Goal: Find specific page/section: Find specific page/section

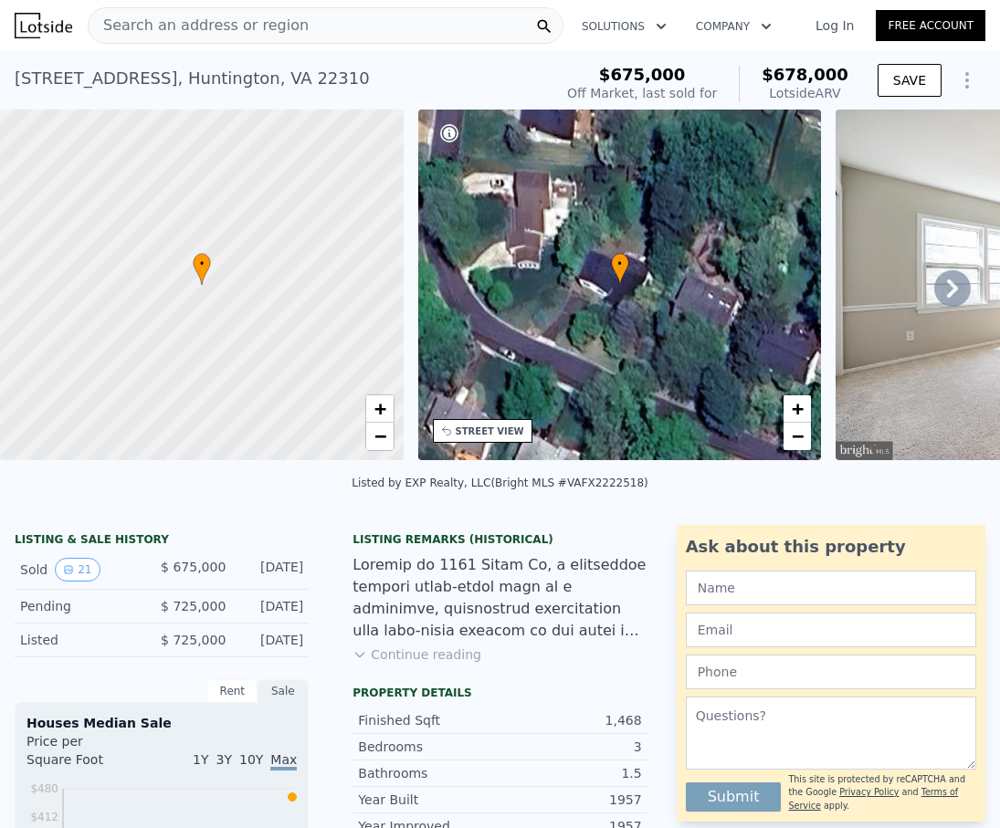
click at [955, 288] on icon at bounding box center [952, 288] width 11 height 18
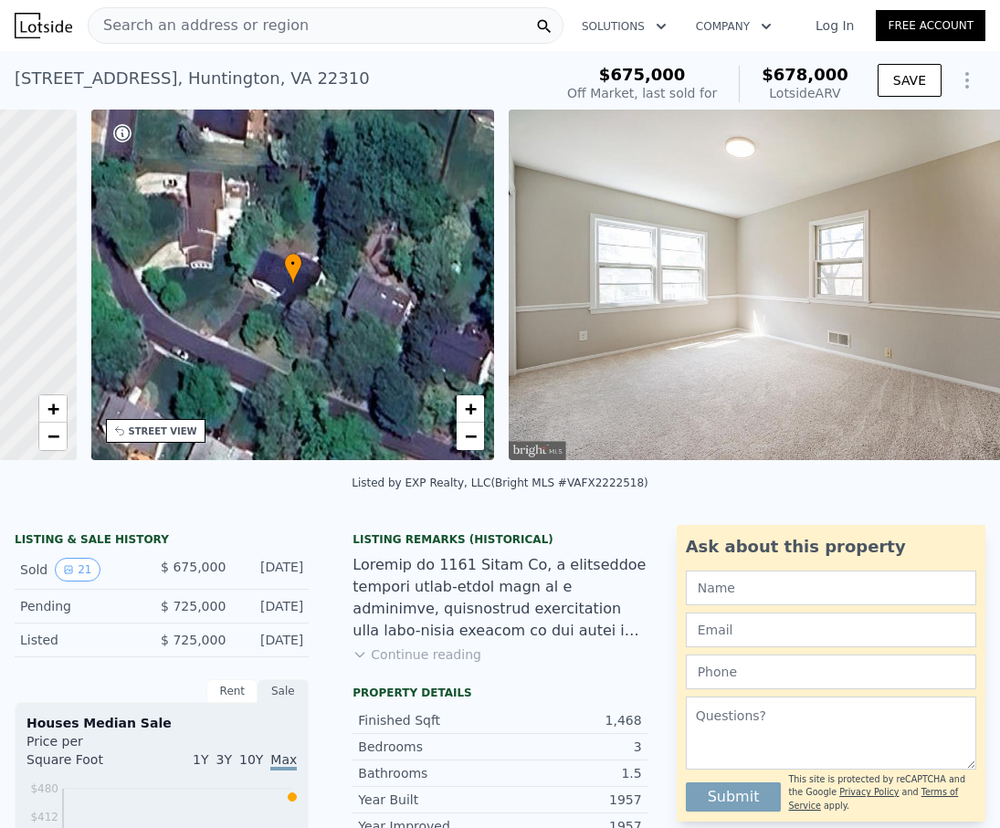
scroll to position [0, 425]
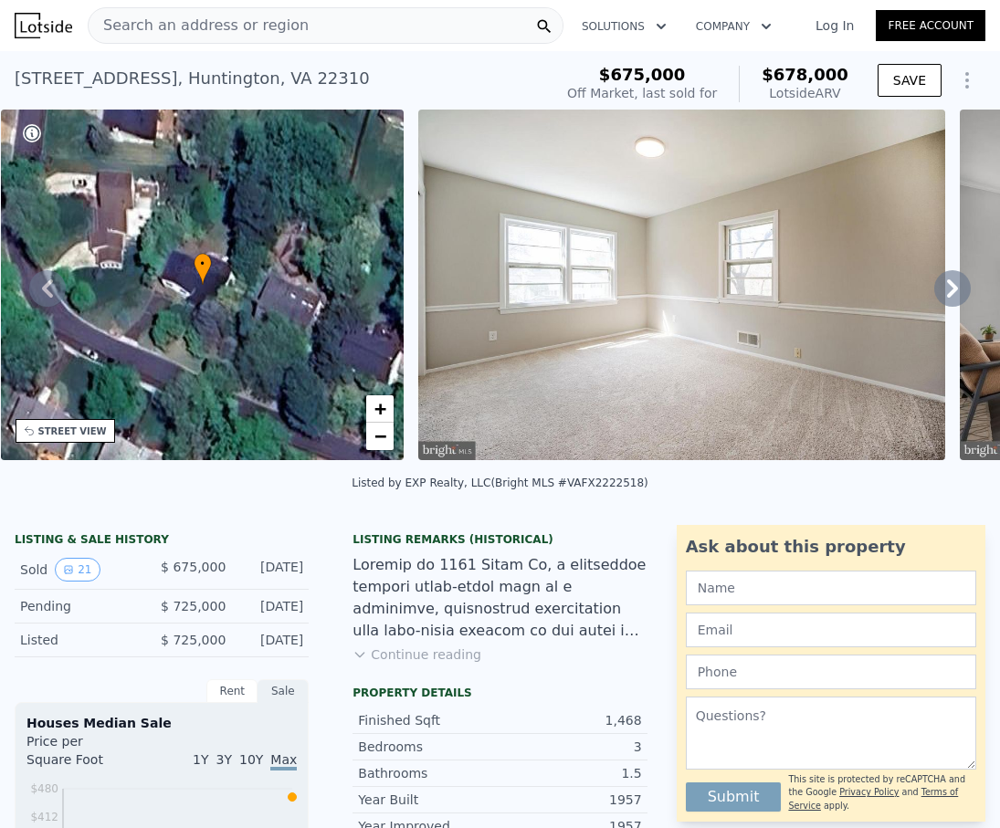
click at [955, 288] on icon at bounding box center [952, 288] width 11 height 18
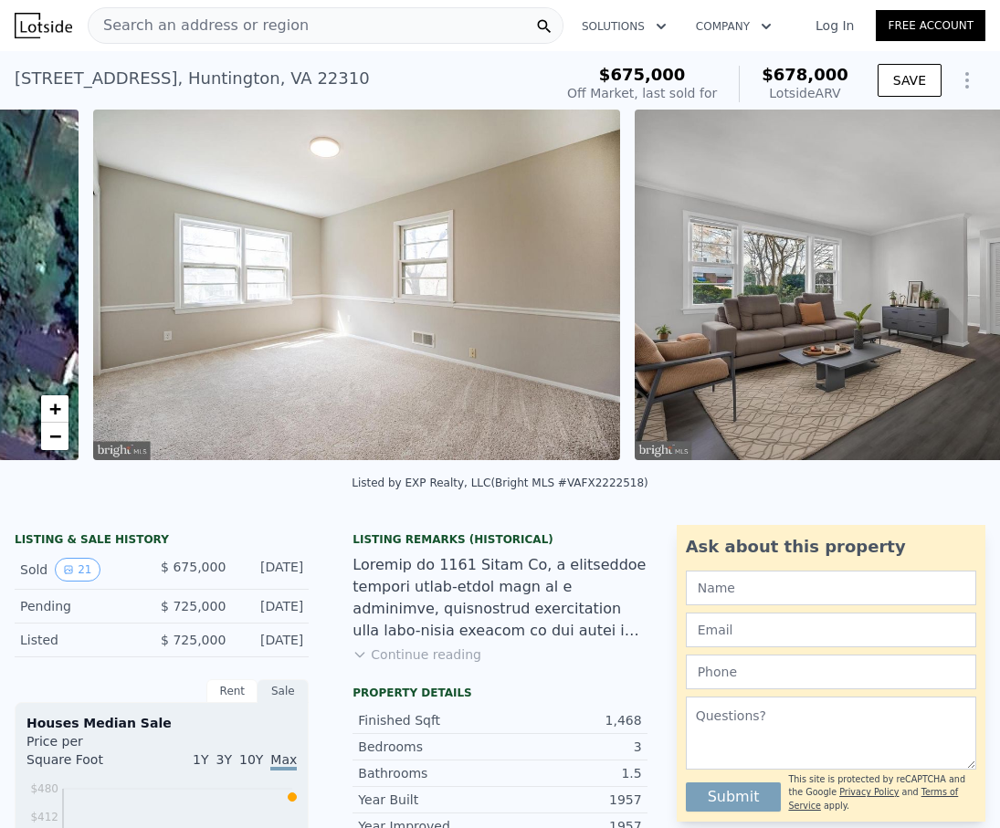
scroll to position [0, 836]
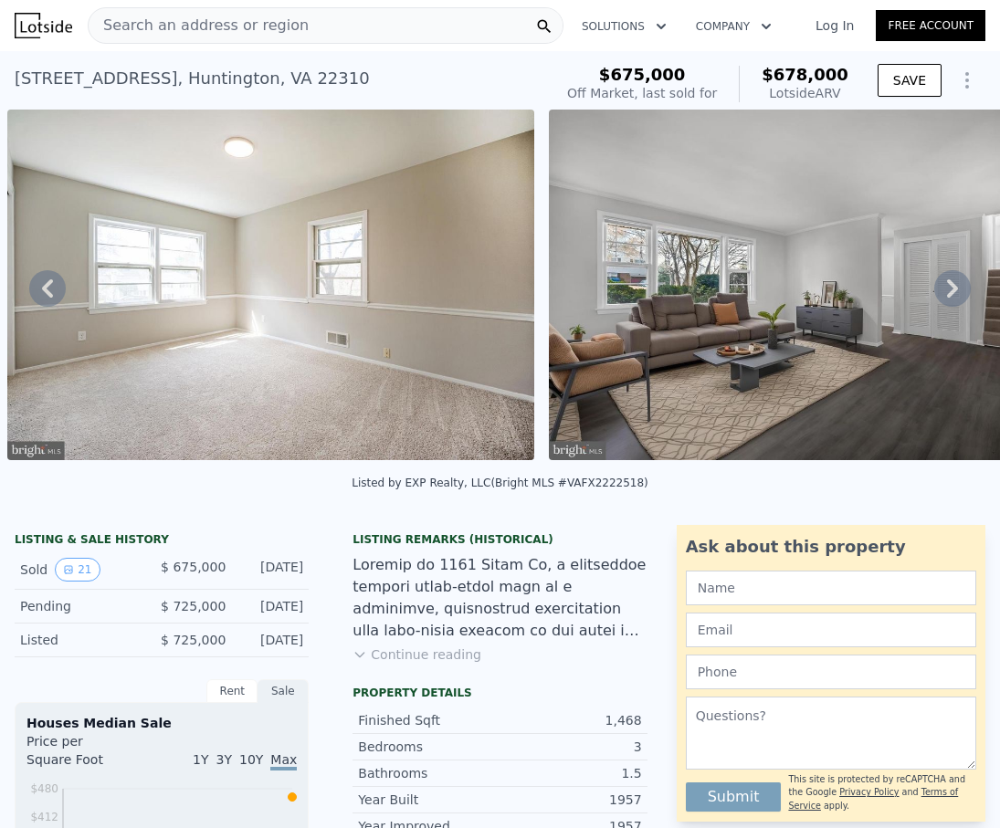
click at [955, 288] on icon at bounding box center [952, 288] width 11 height 18
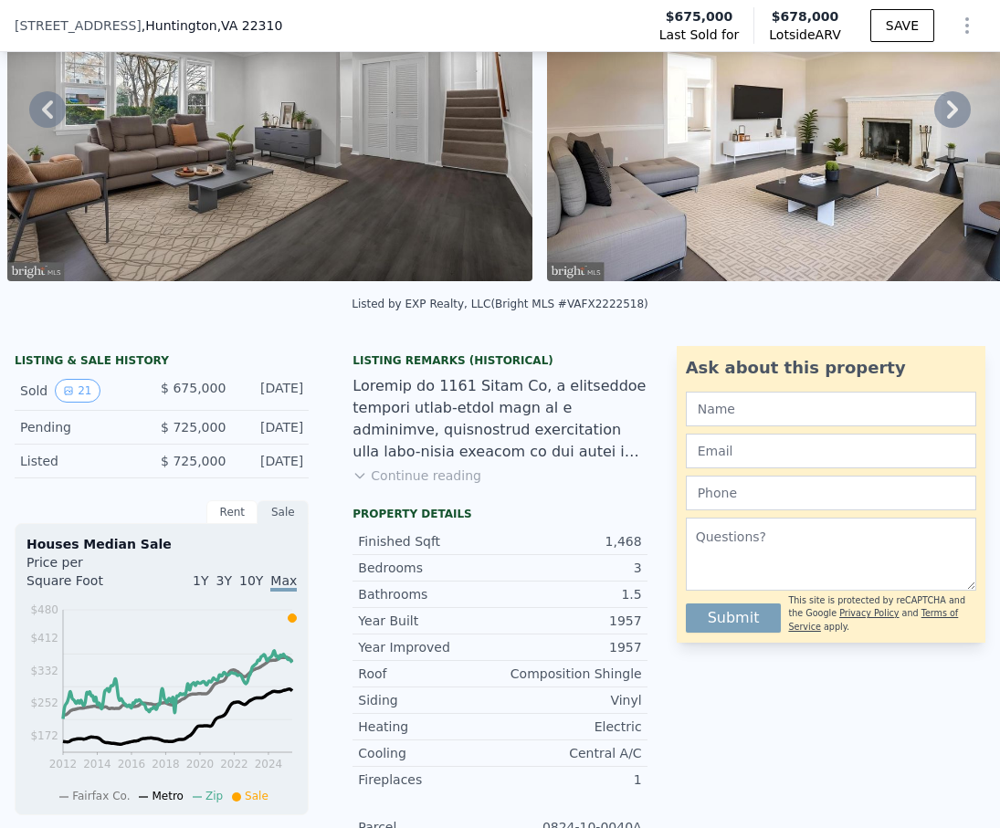
scroll to position [175, 0]
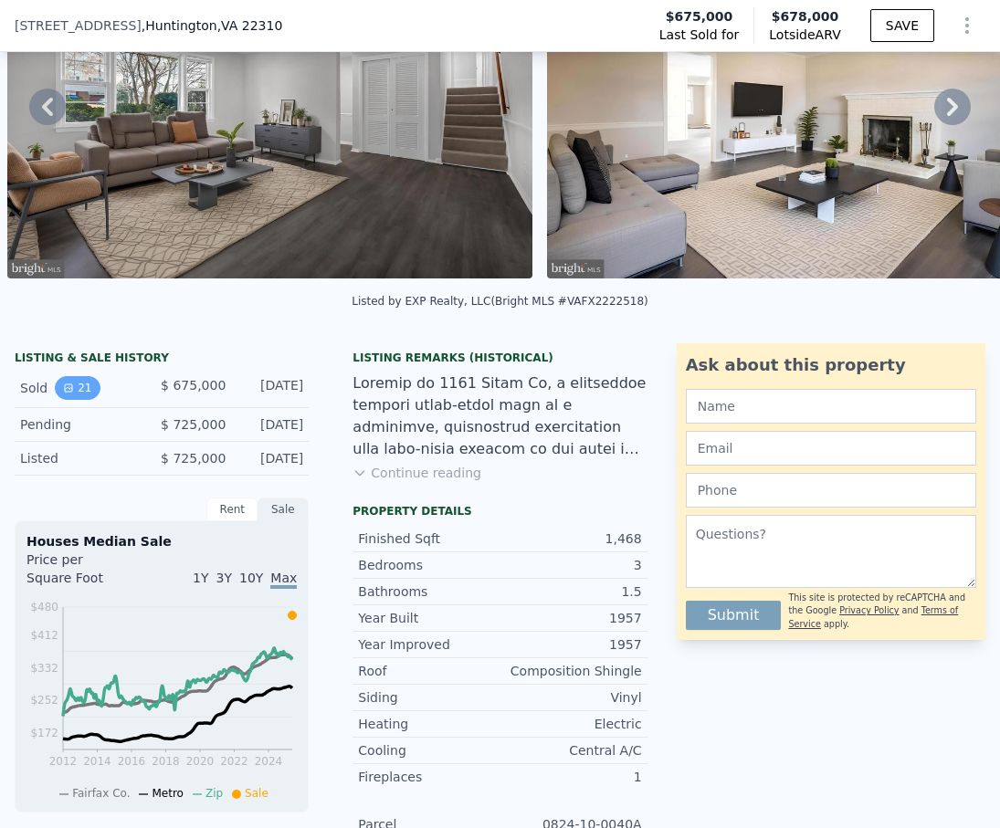
click at [74, 390] on button "21" at bounding box center [77, 388] width 45 height 24
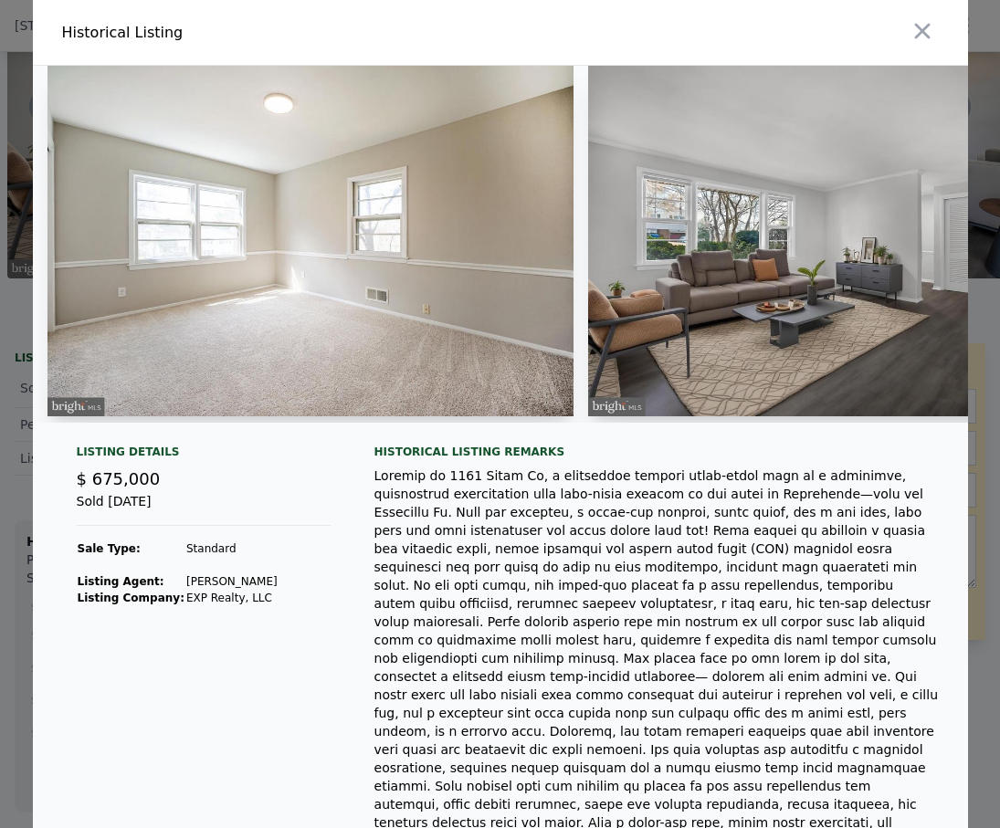
click at [283, 281] on img at bounding box center [310, 241] width 527 height 351
click at [361, 273] on img at bounding box center [310, 241] width 527 height 351
click at [699, 244] on img at bounding box center [851, 241] width 526 height 351
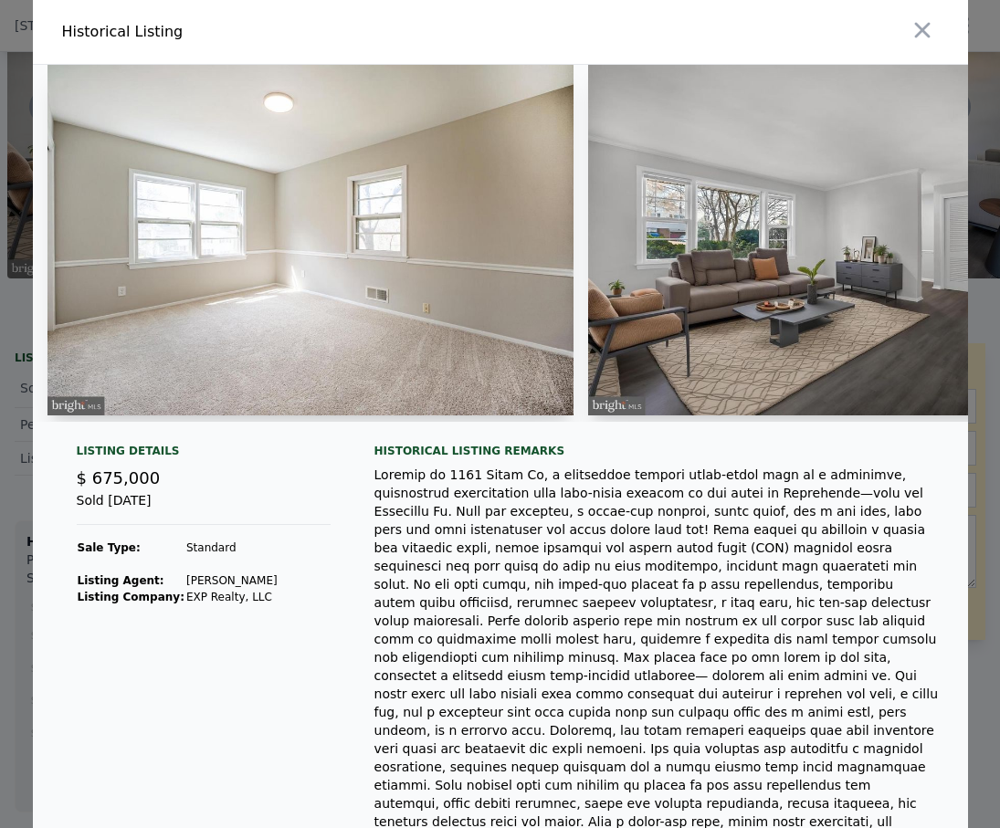
scroll to position [0, 0]
click at [915, 26] on icon "button" at bounding box center [922, 32] width 16 height 16
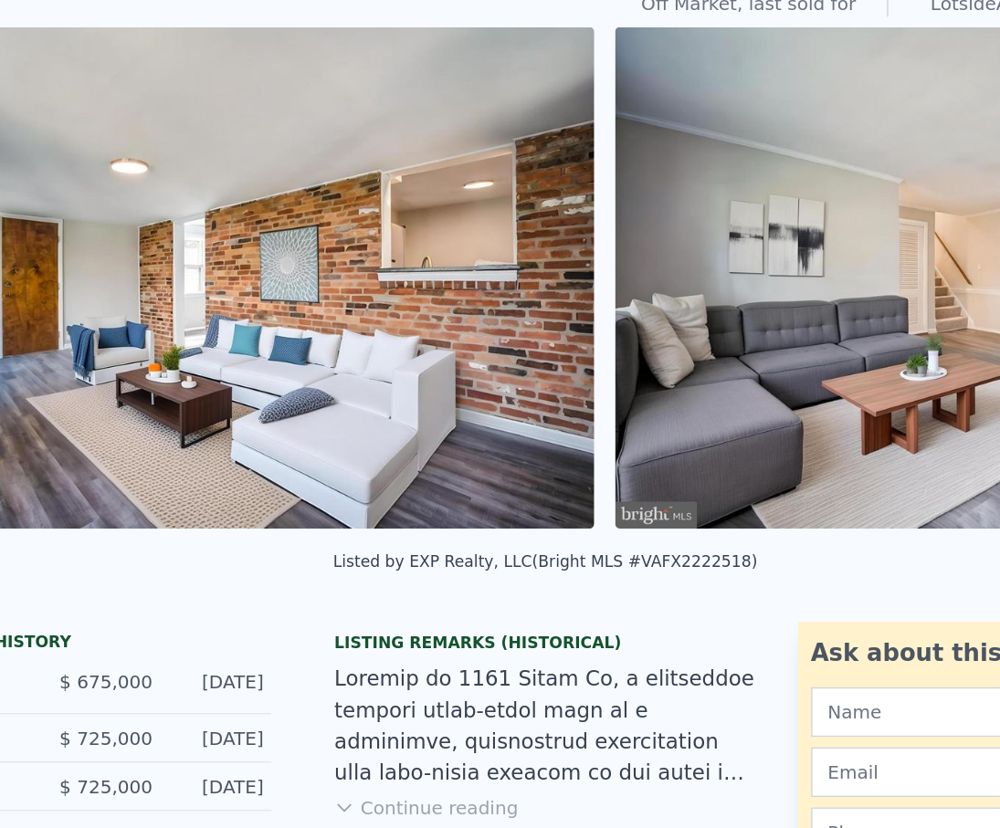
scroll to position [0, 2457]
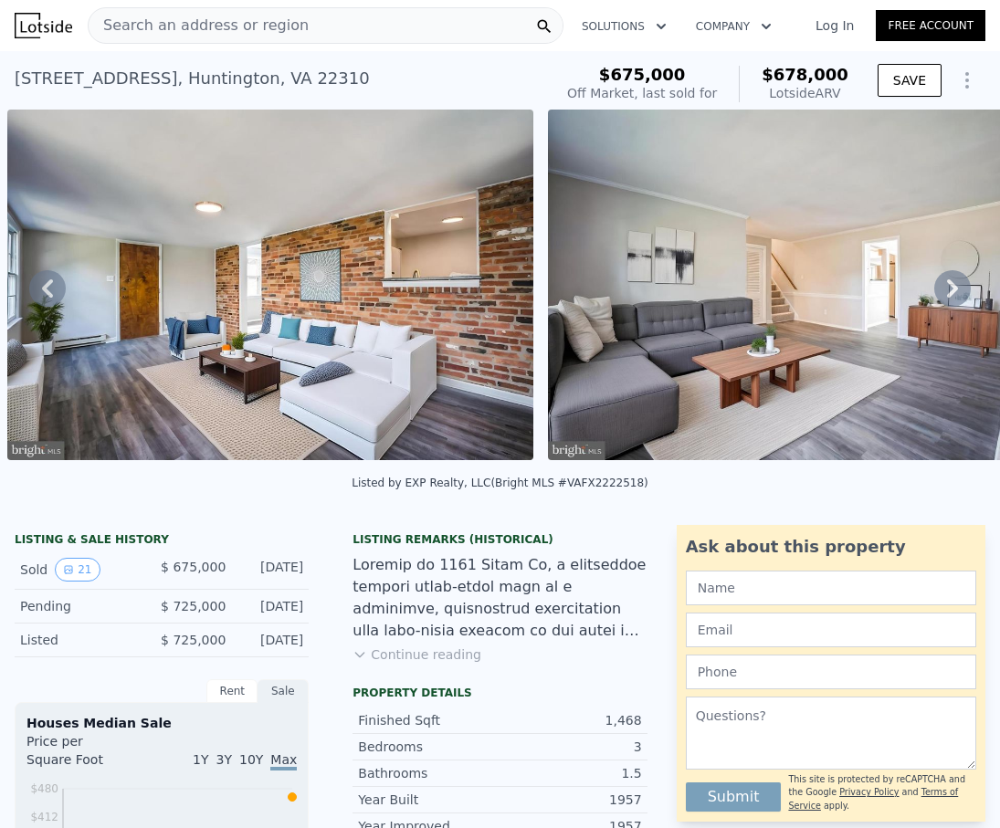
click at [956, 288] on icon at bounding box center [952, 288] width 11 height 18
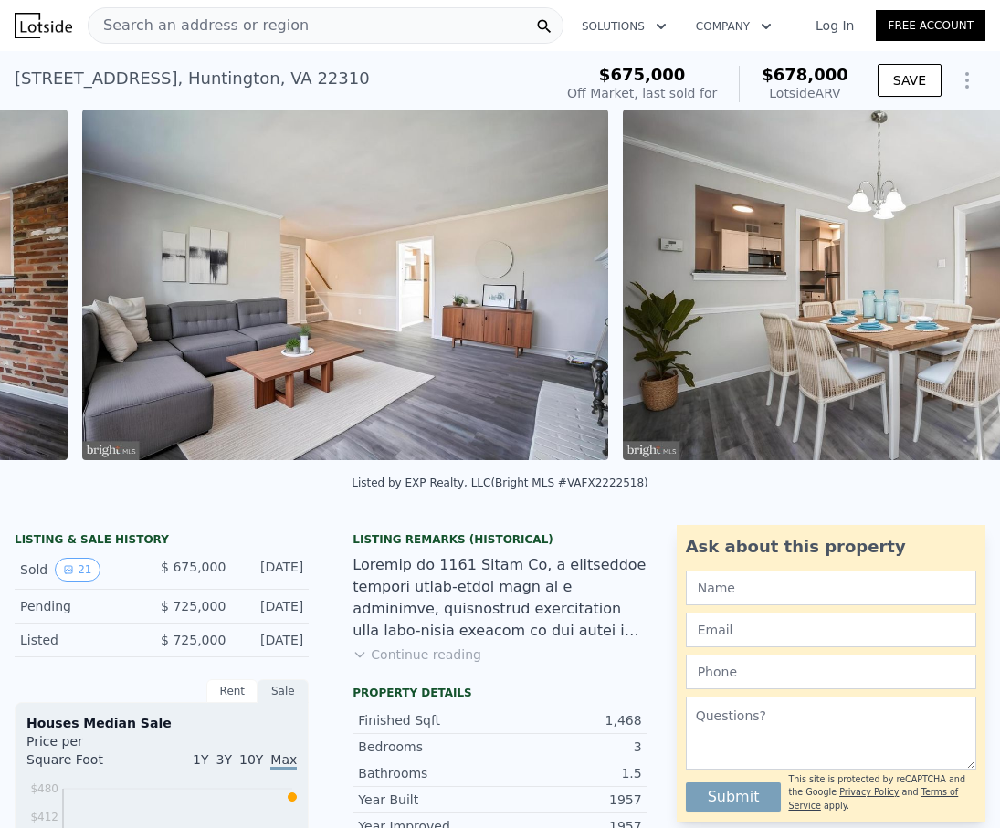
scroll to position [0, 2998]
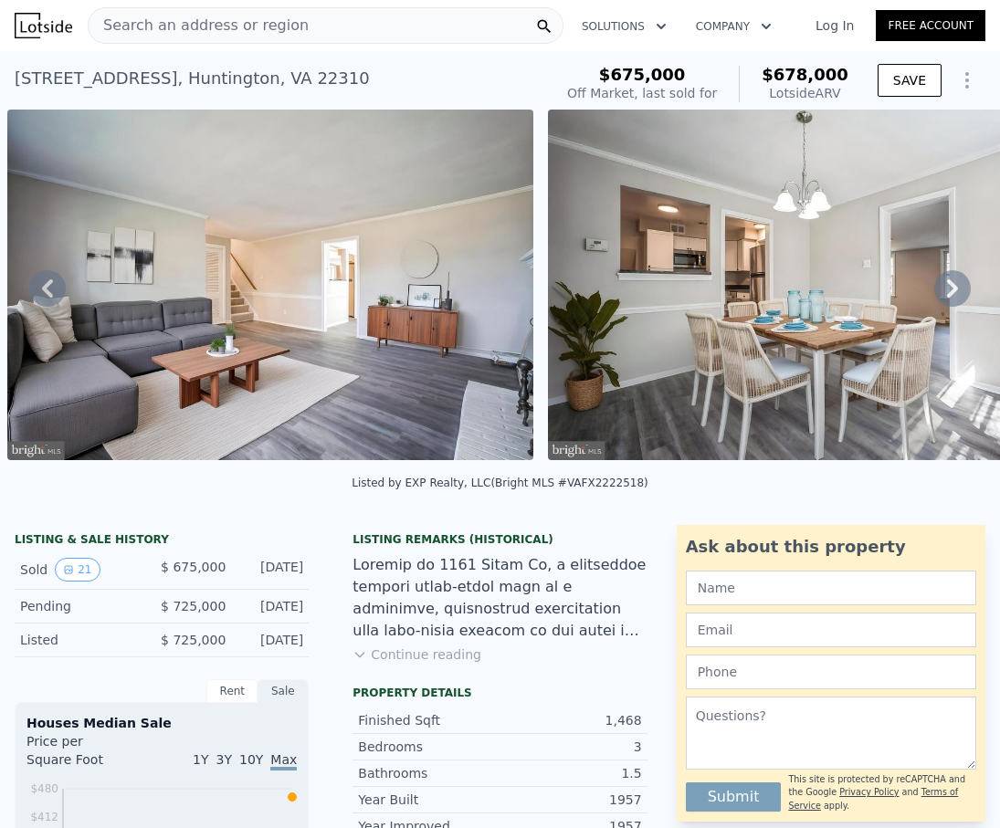
click at [956, 288] on icon at bounding box center [952, 288] width 11 height 18
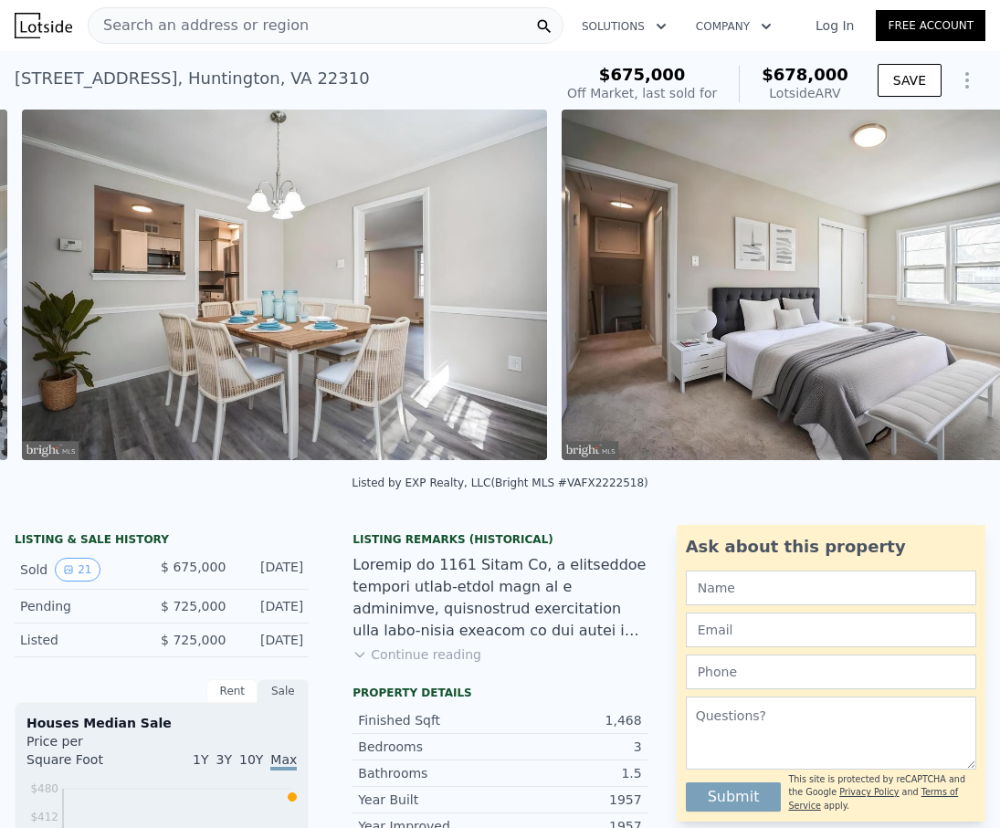
scroll to position [0, 3538]
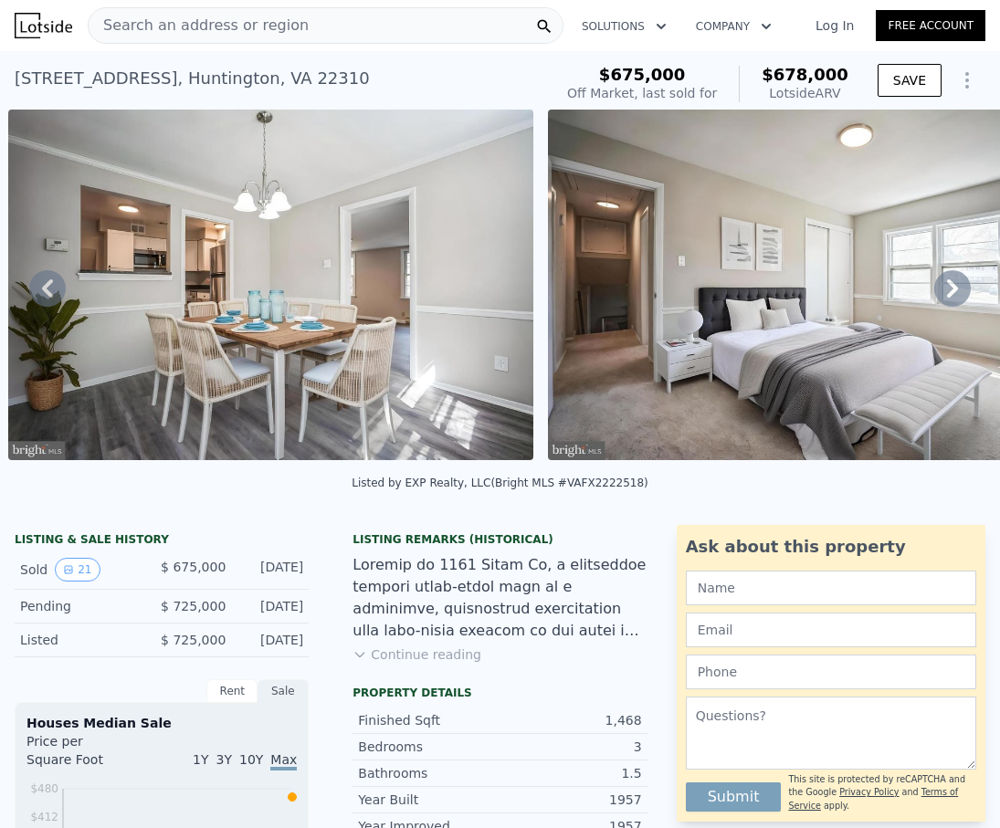
click at [956, 288] on icon at bounding box center [952, 288] width 11 height 18
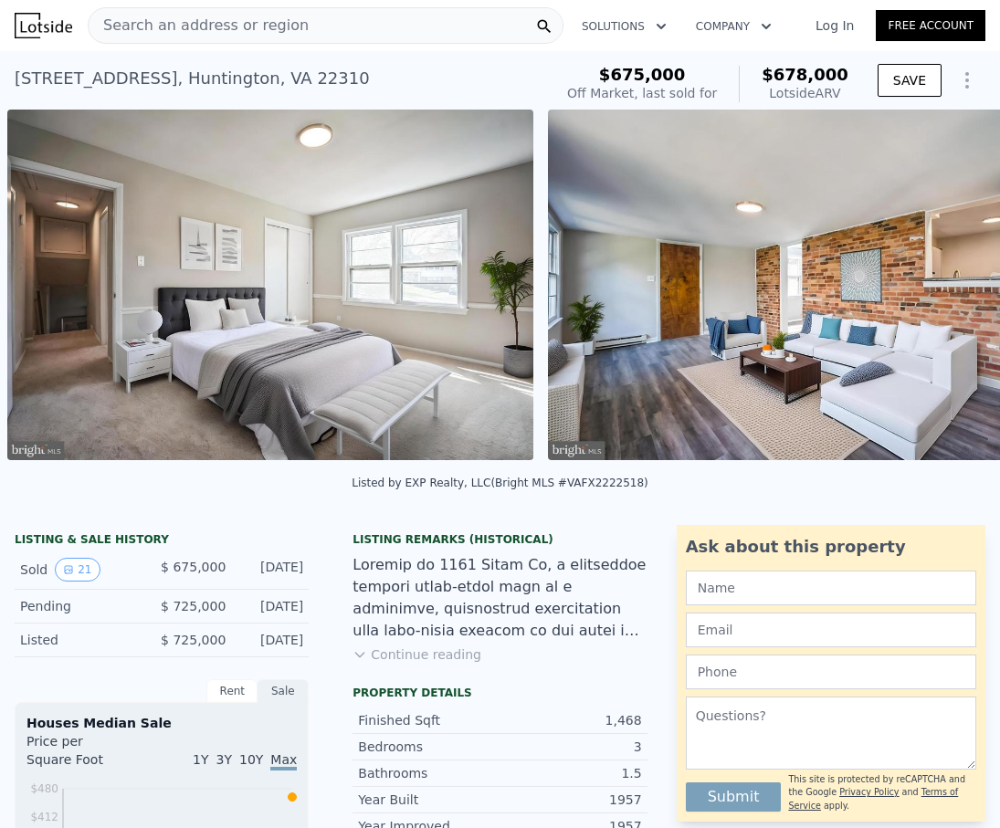
scroll to position [0, 4078]
click at [956, 288] on icon at bounding box center [952, 288] width 11 height 18
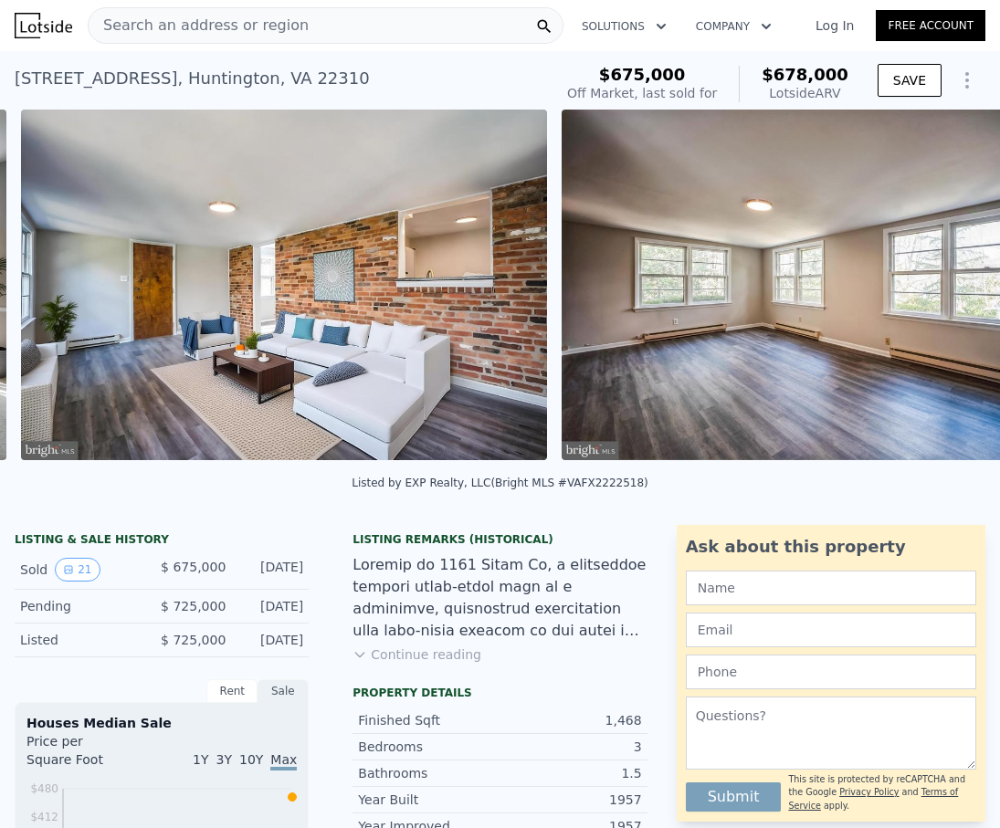
scroll to position [0, 4619]
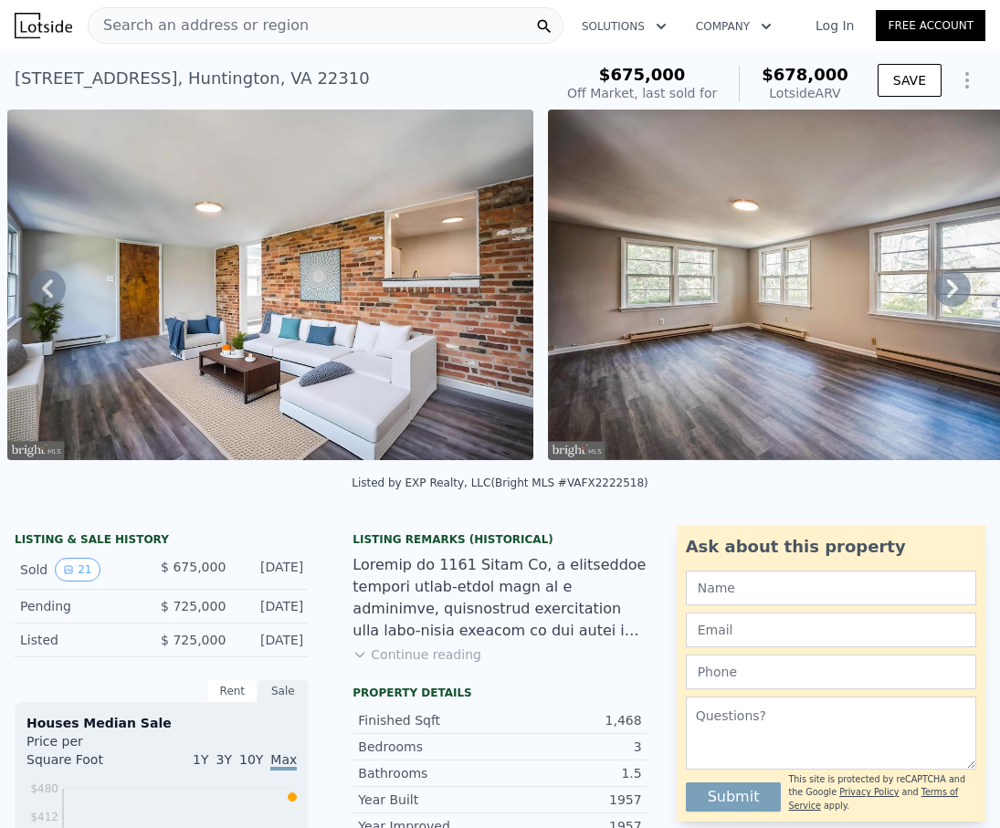
click at [956, 288] on icon at bounding box center [952, 288] width 11 height 18
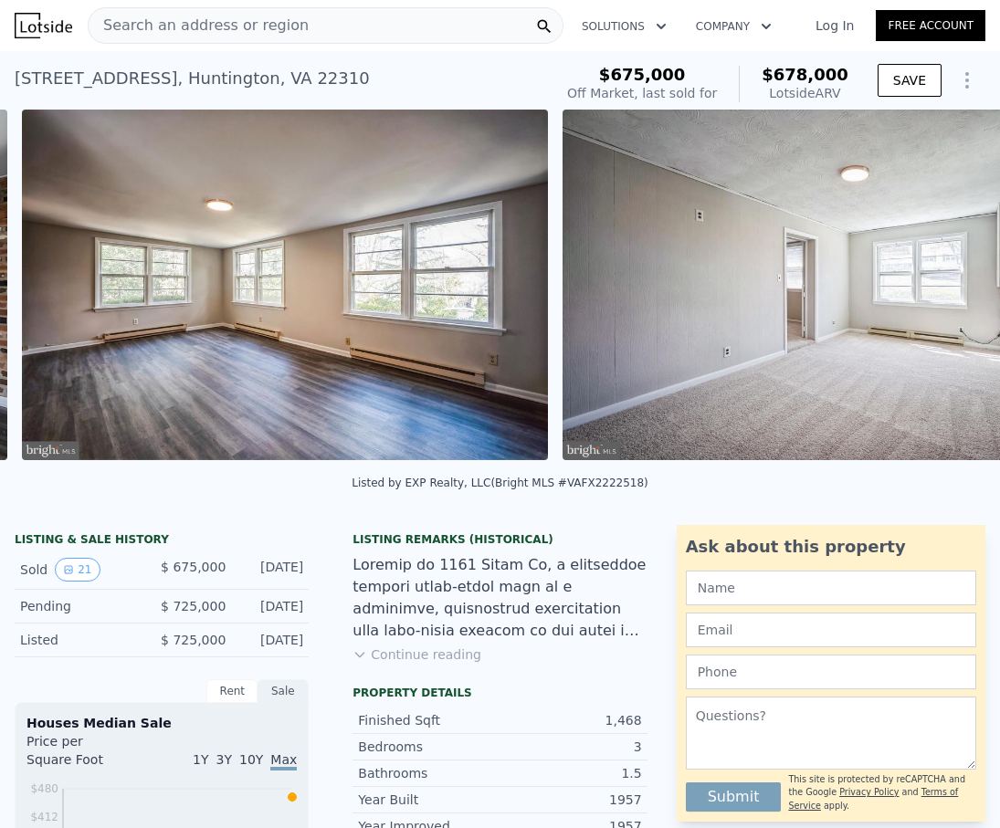
scroll to position [0, 5159]
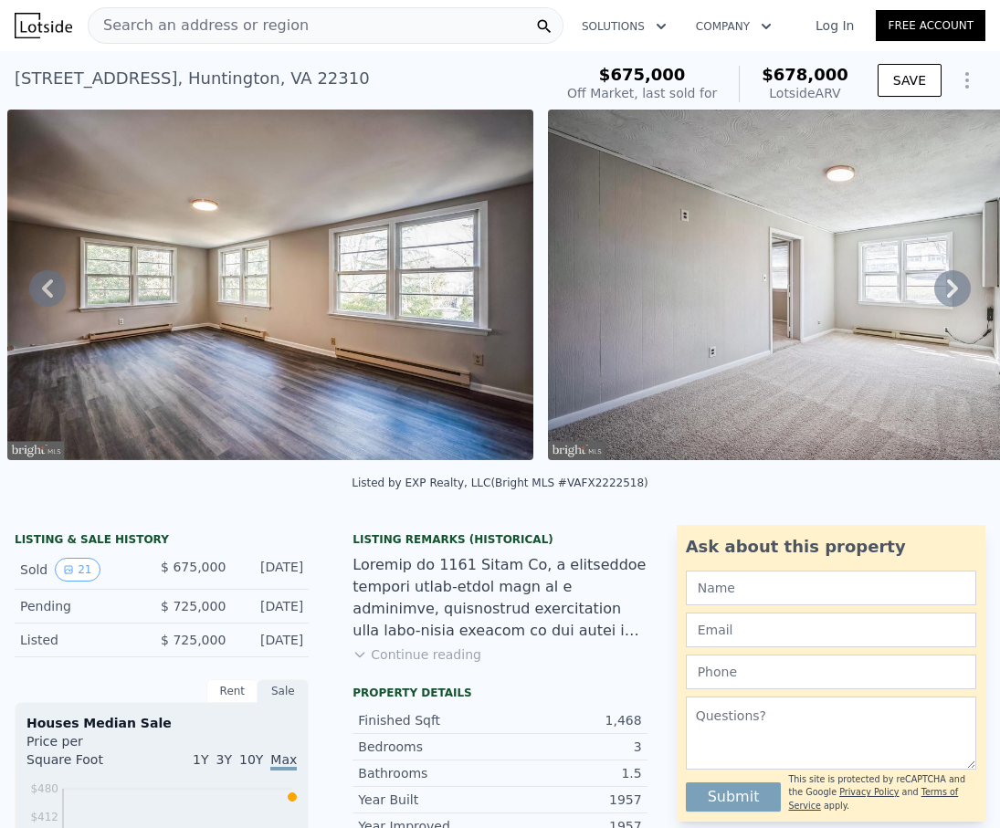
click at [956, 288] on icon at bounding box center [952, 288] width 11 height 18
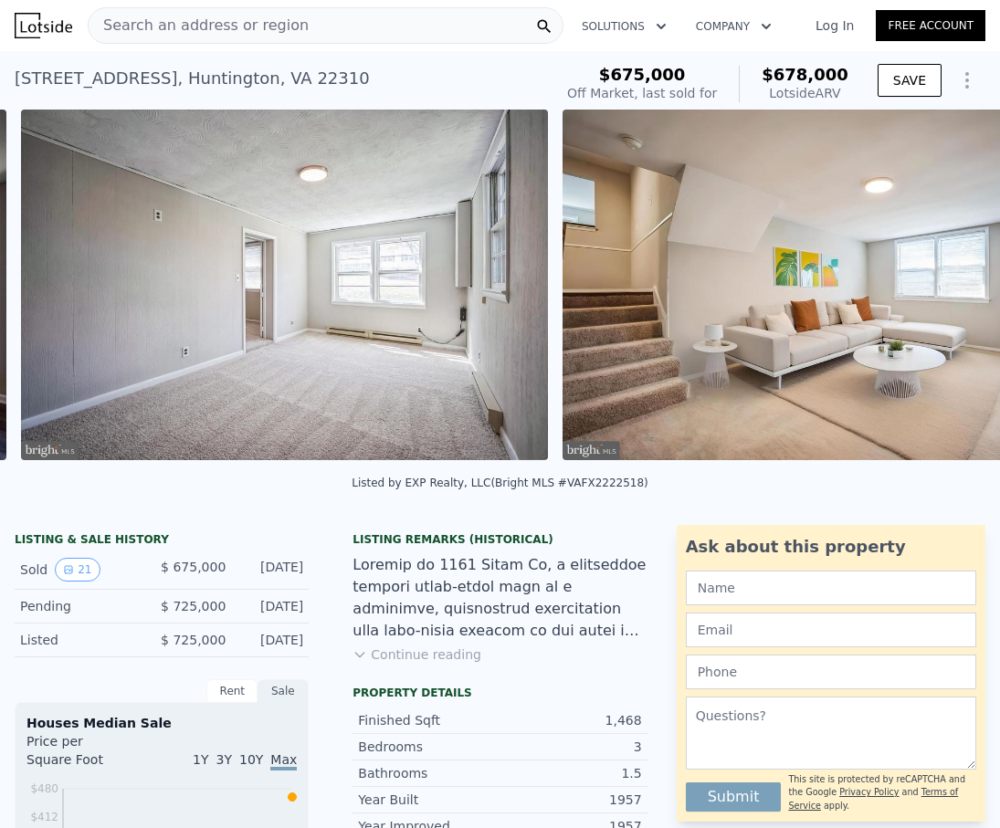
scroll to position [0, 5700]
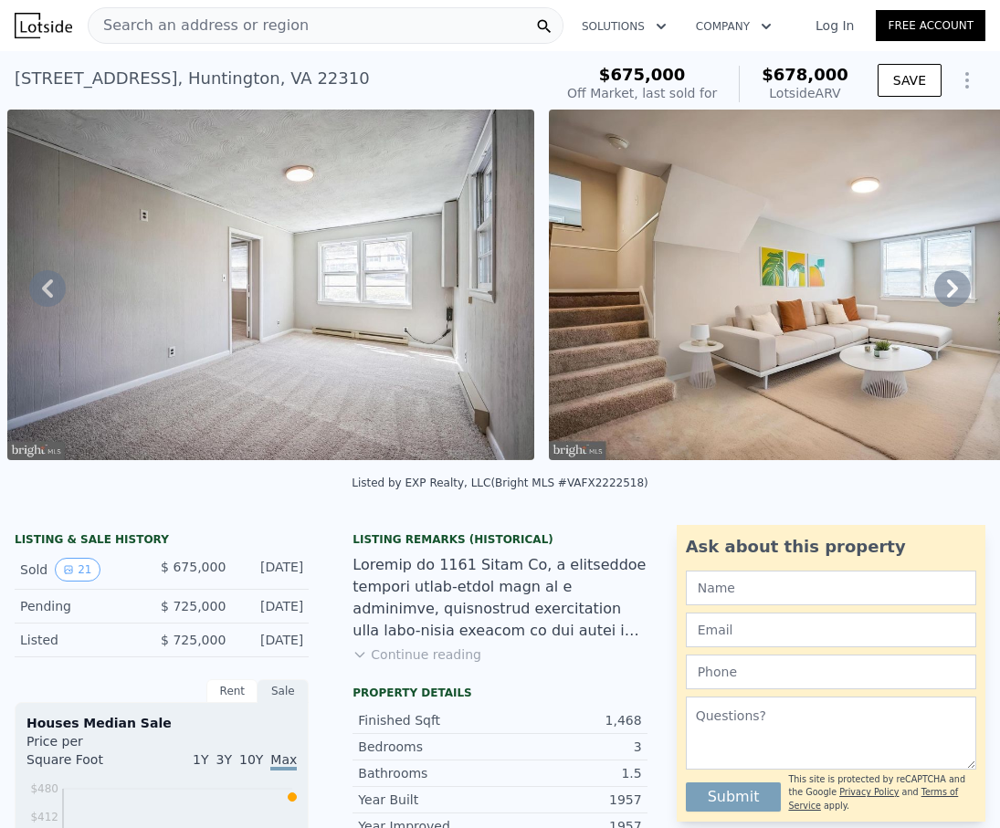
click at [956, 288] on icon at bounding box center [952, 288] width 11 height 18
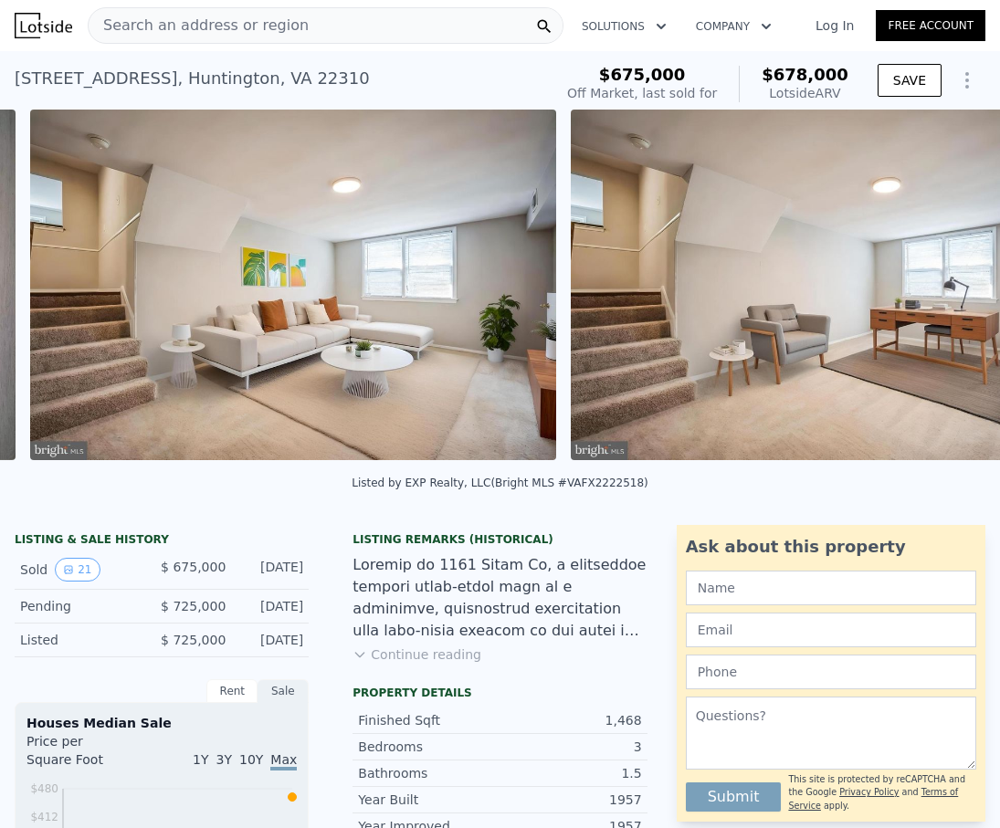
scroll to position [0, 6241]
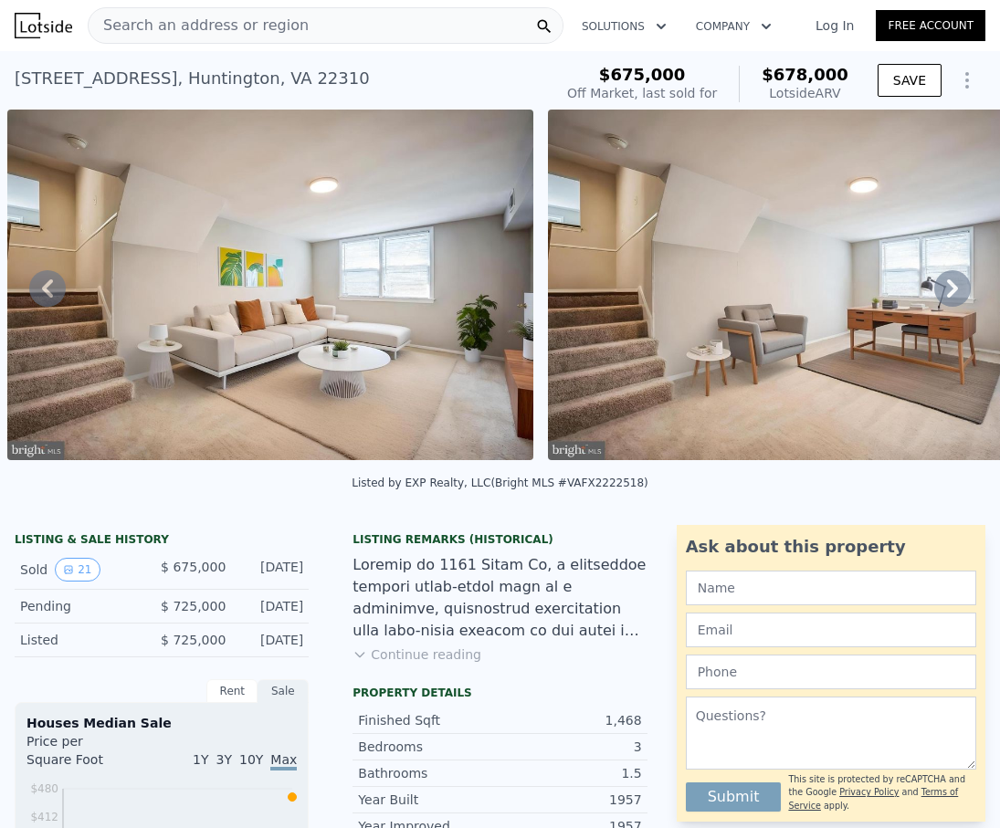
click at [956, 288] on icon at bounding box center [952, 288] width 11 height 18
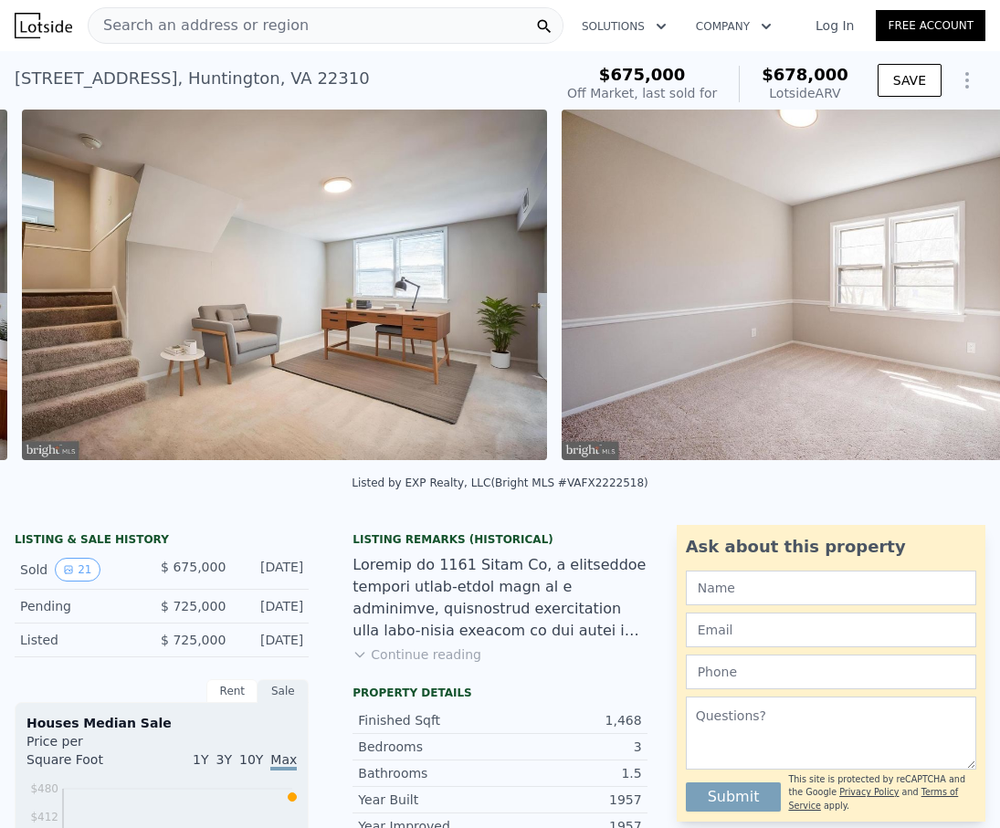
scroll to position [0, 6781]
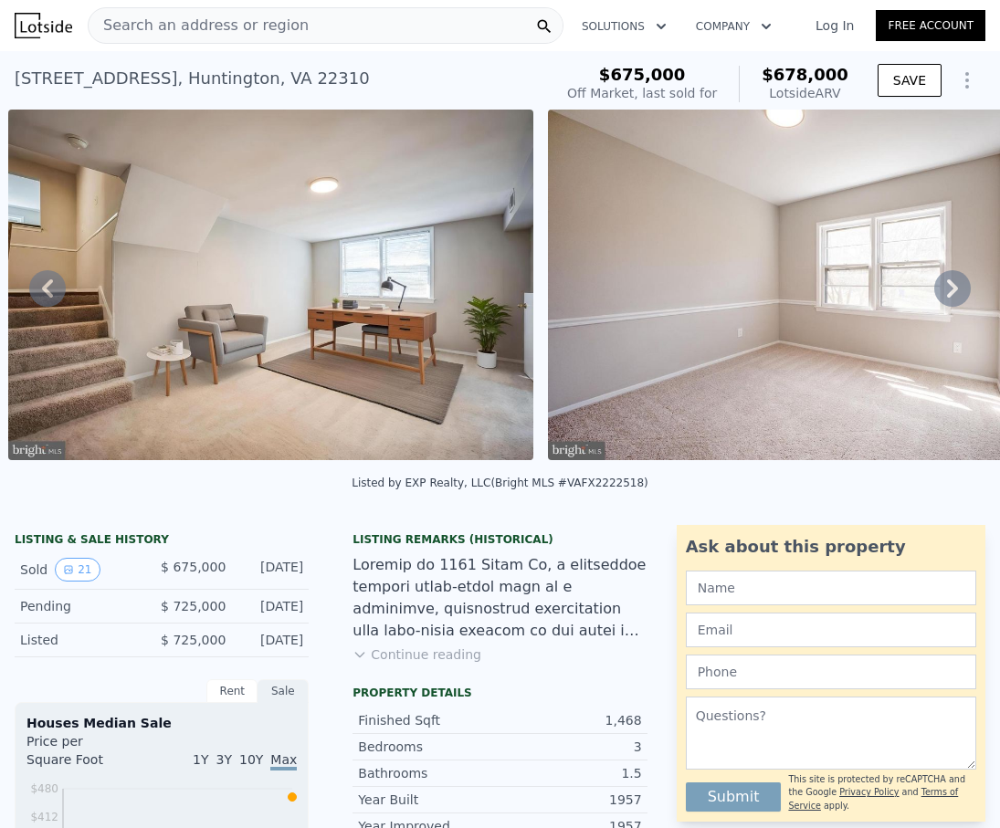
click at [956, 288] on icon at bounding box center [952, 288] width 11 height 18
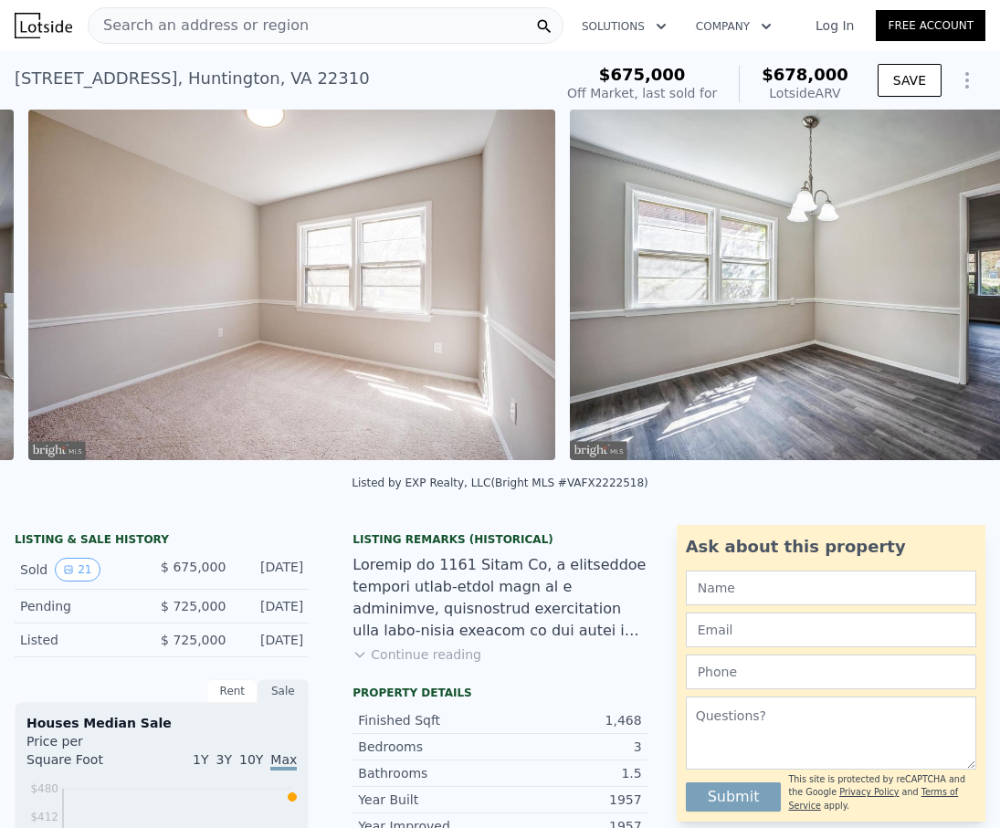
scroll to position [0, 7322]
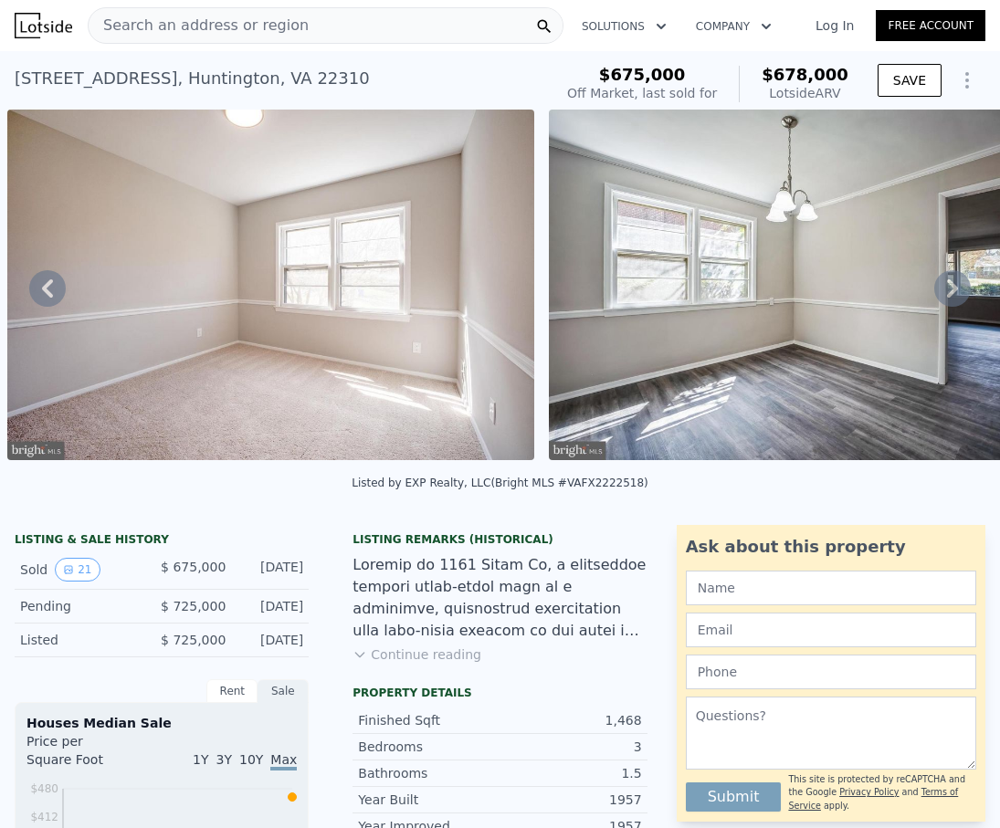
click at [956, 288] on icon at bounding box center [952, 288] width 11 height 18
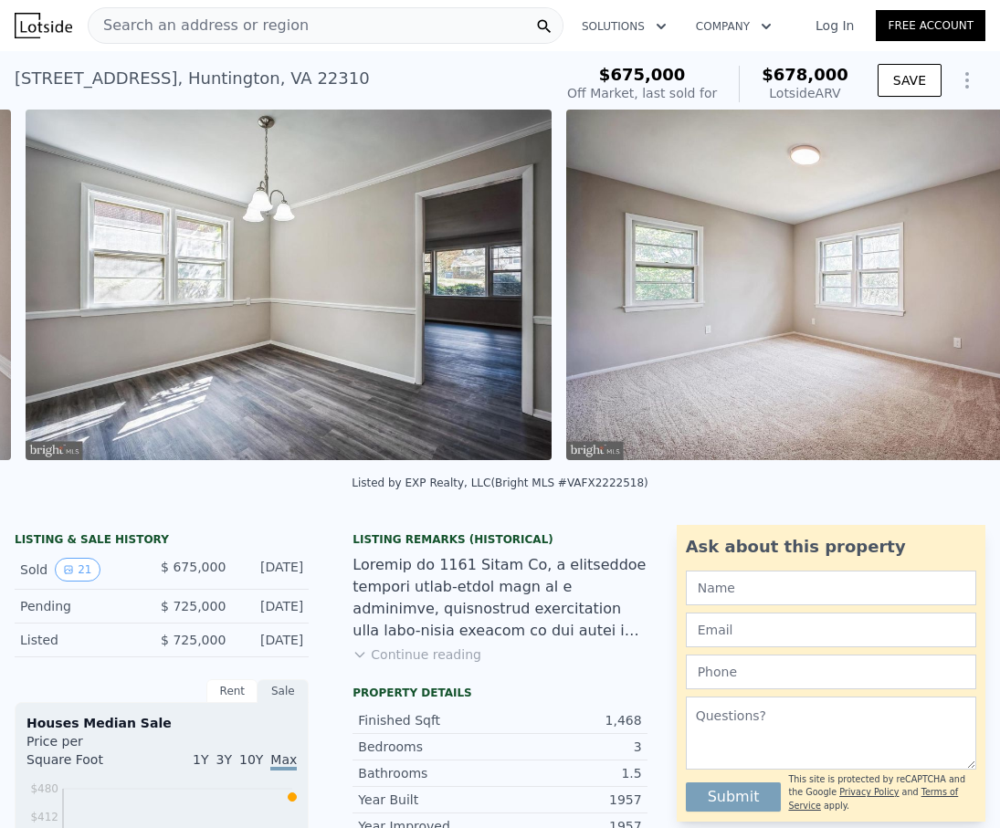
scroll to position [0, 7863]
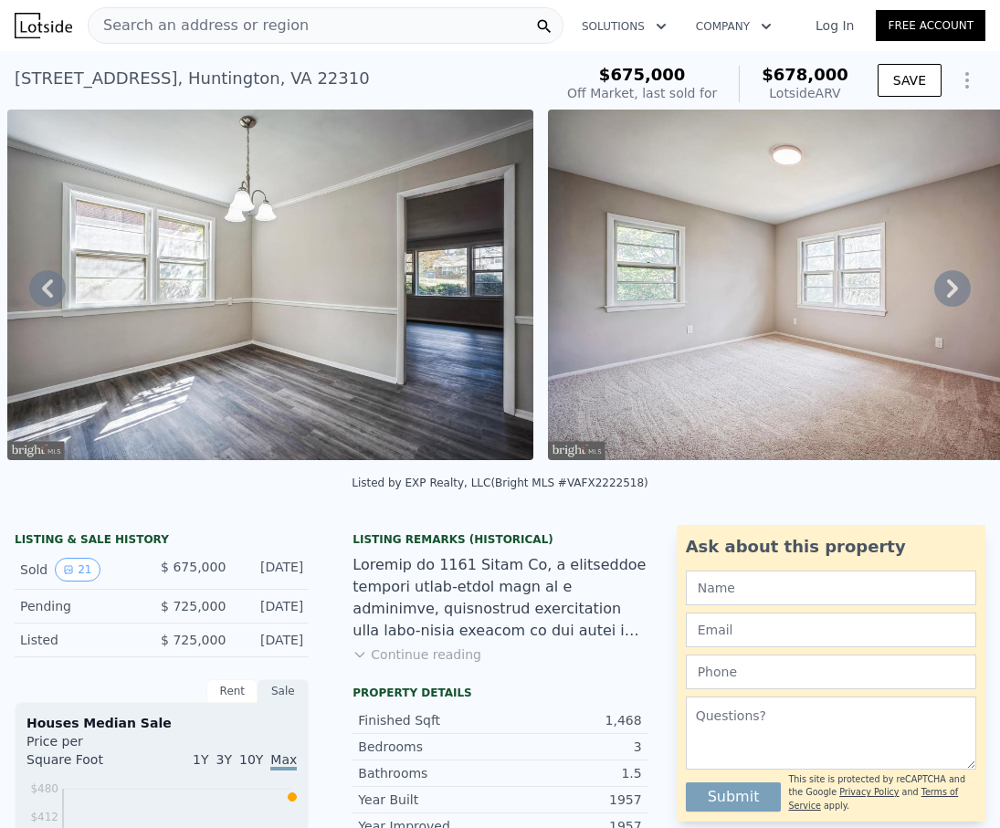
click at [956, 288] on icon at bounding box center [952, 288] width 11 height 18
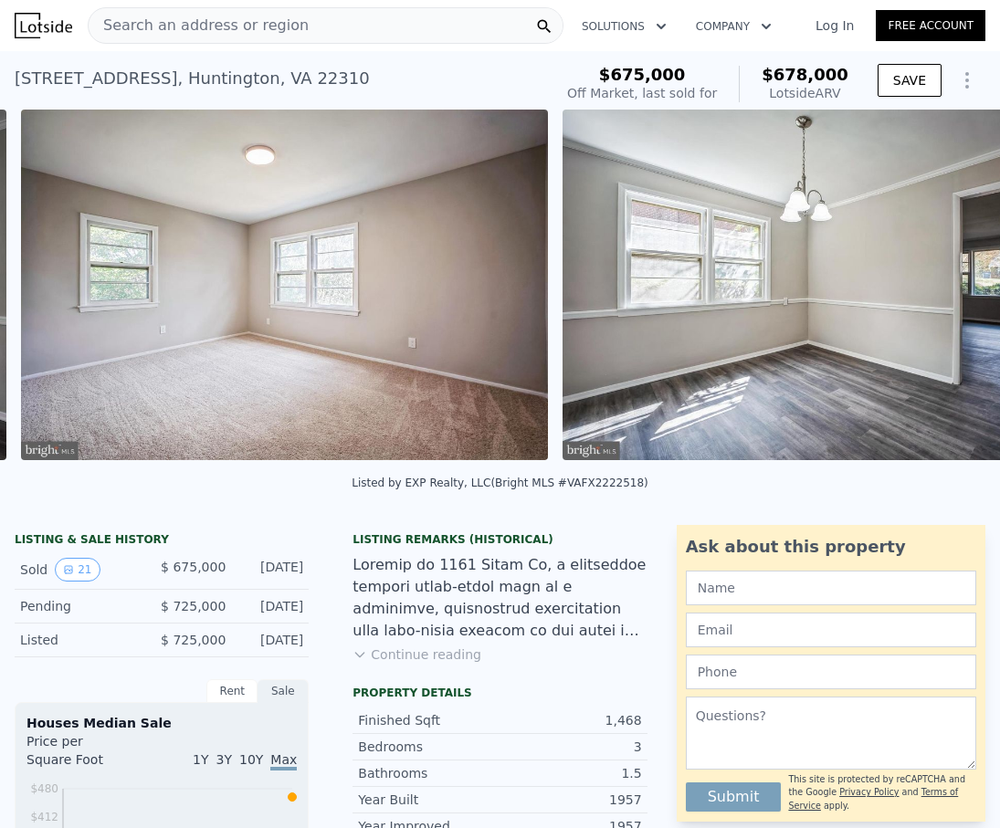
scroll to position [0, 8404]
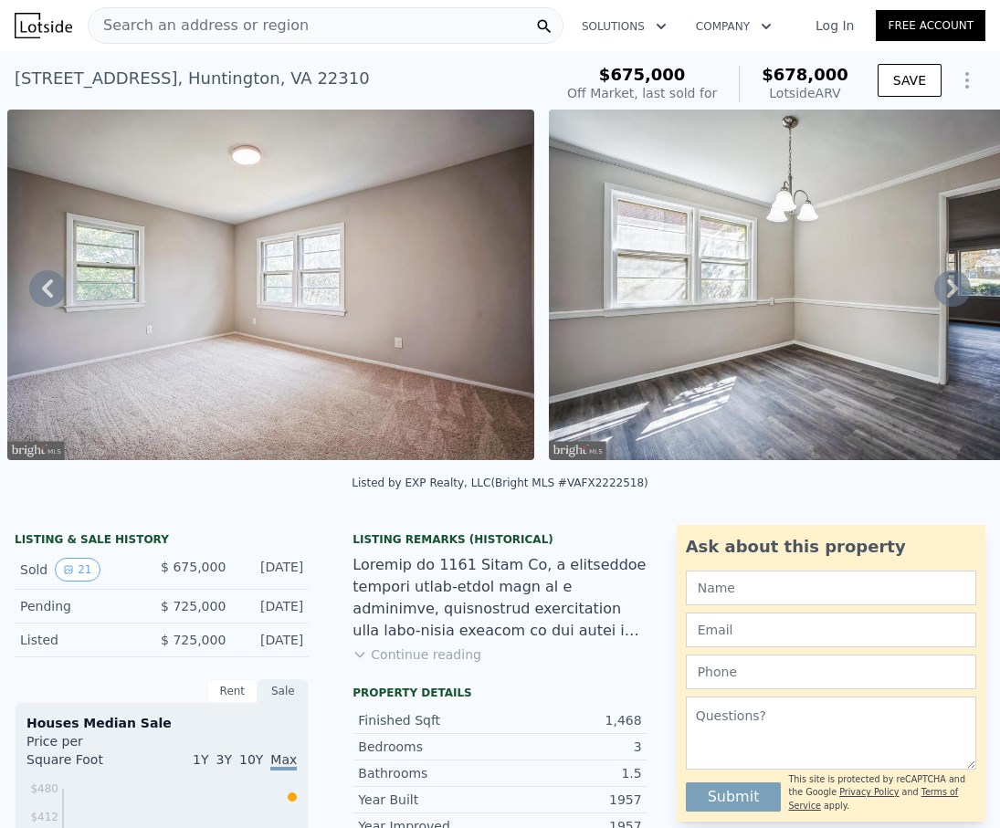
click at [956, 288] on icon at bounding box center [952, 288] width 11 height 18
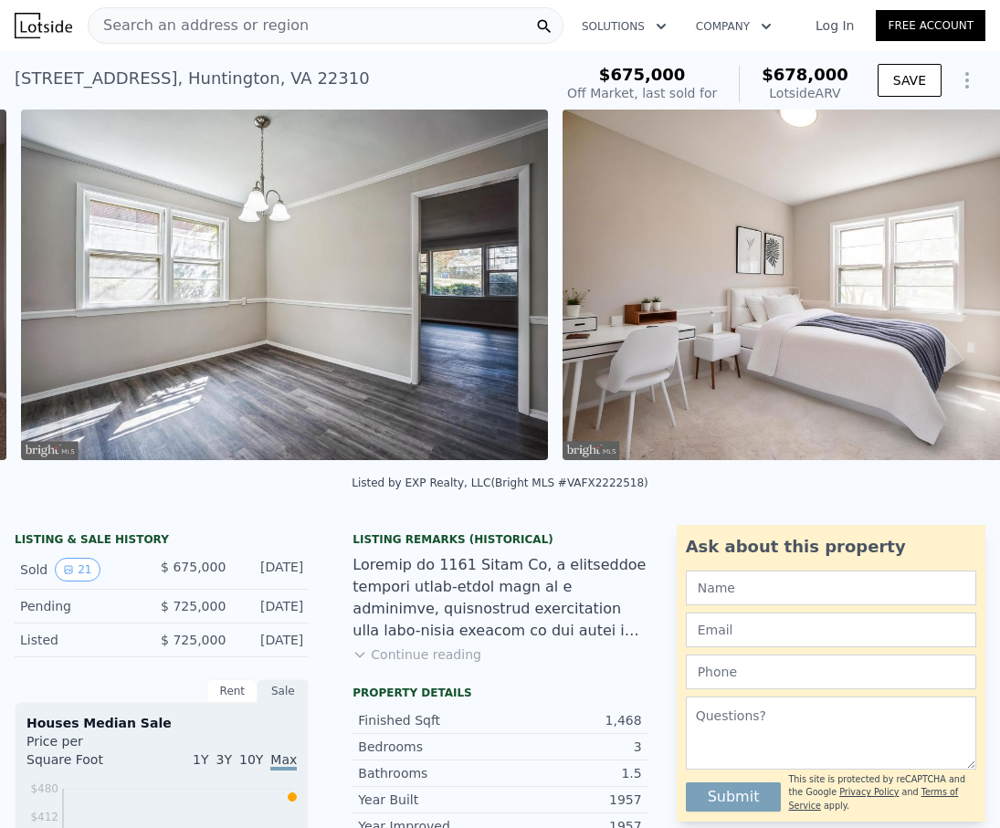
scroll to position [0, 8945]
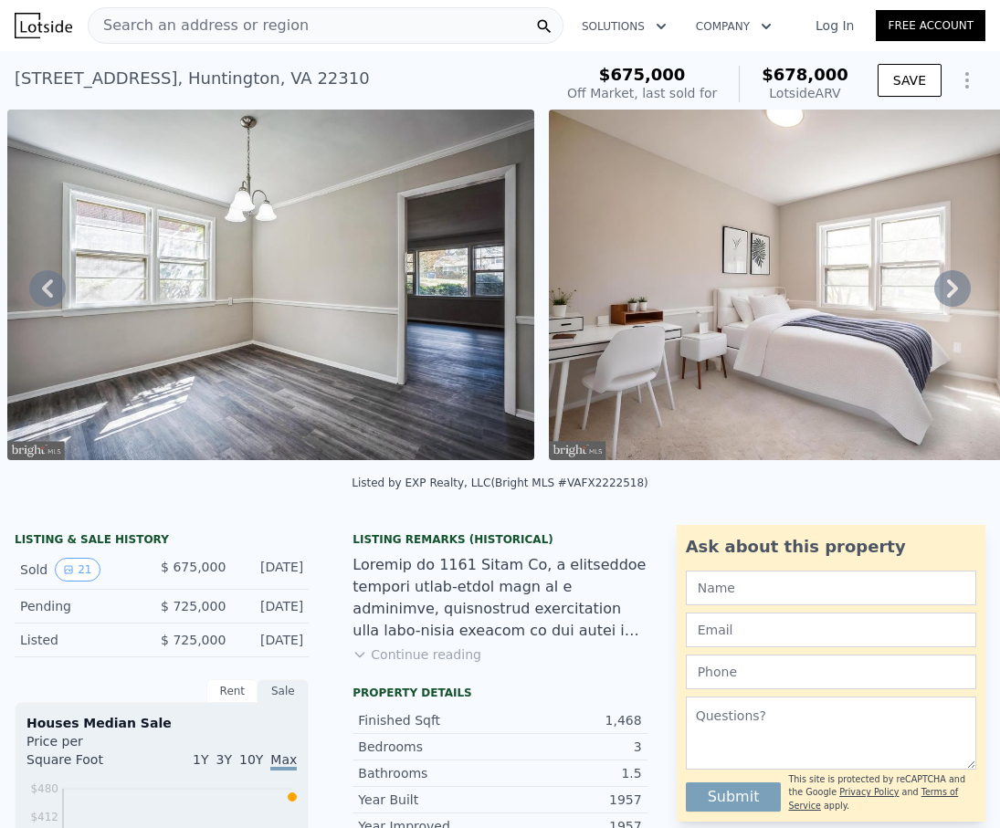
click at [956, 288] on icon at bounding box center [952, 288] width 11 height 18
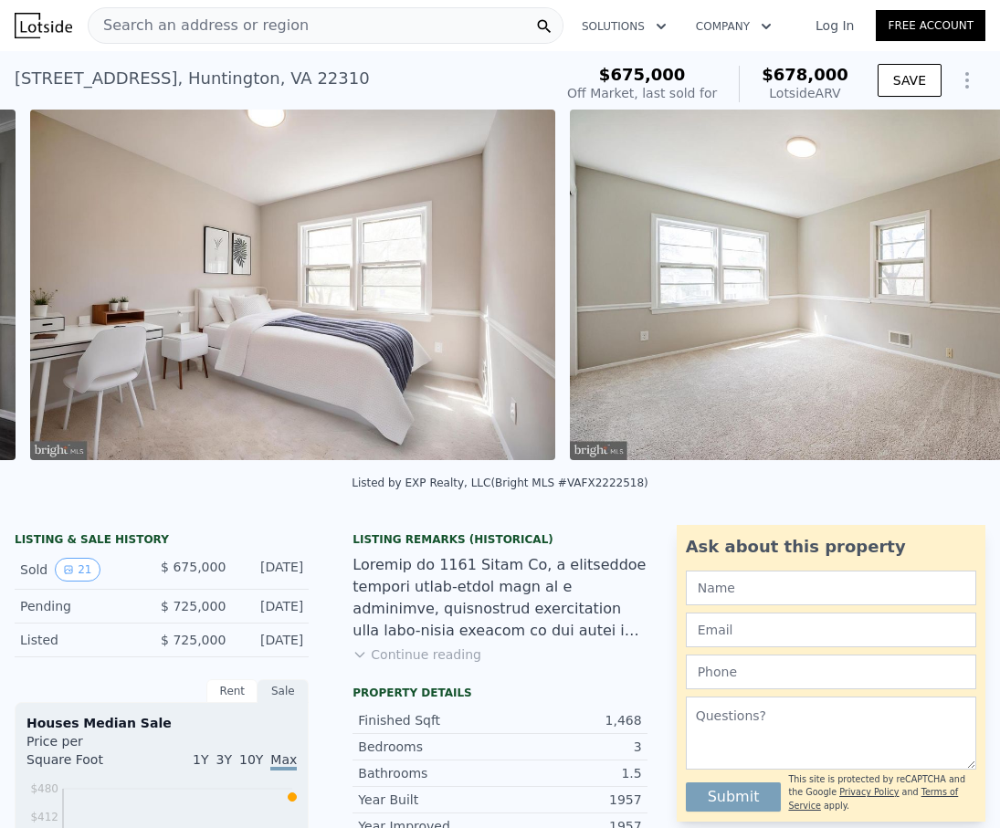
scroll to position [0, 9486]
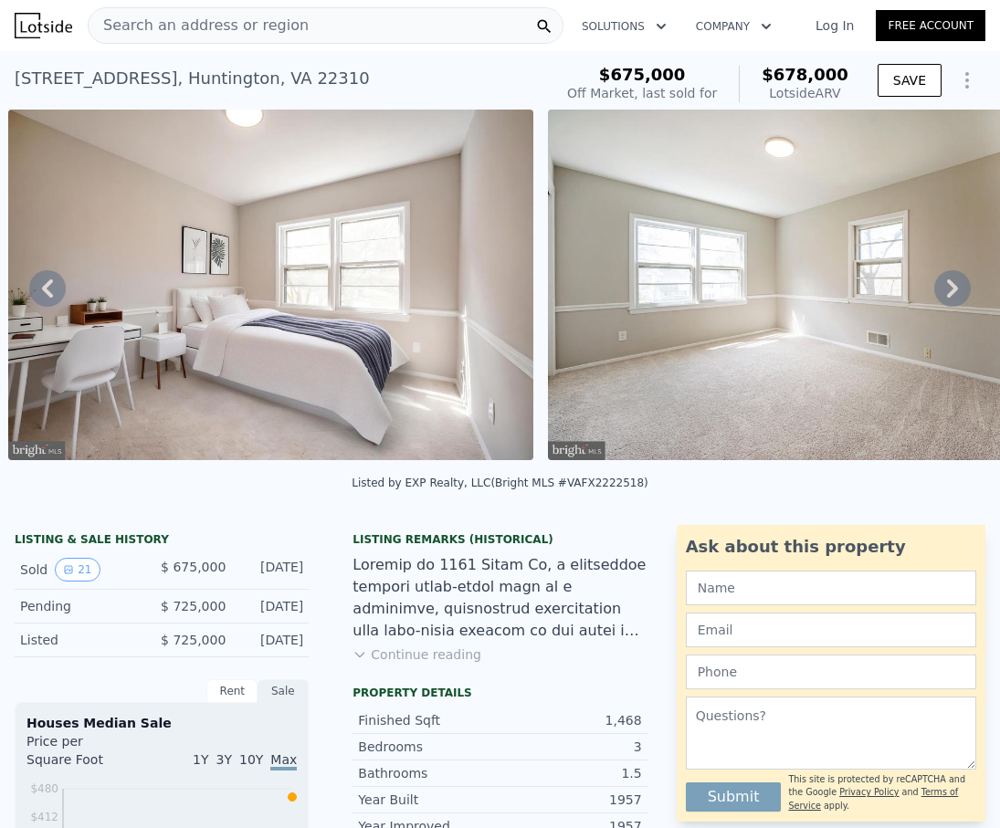
click at [956, 288] on icon at bounding box center [952, 288] width 11 height 18
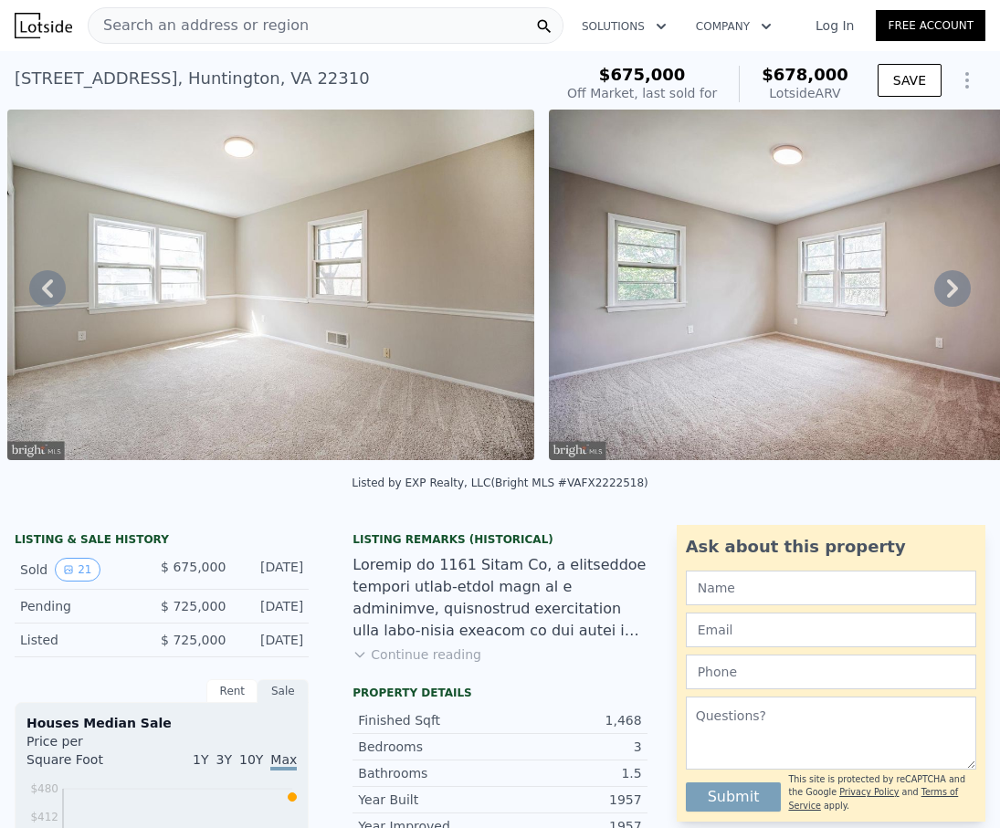
click at [956, 288] on icon at bounding box center [952, 288] width 11 height 18
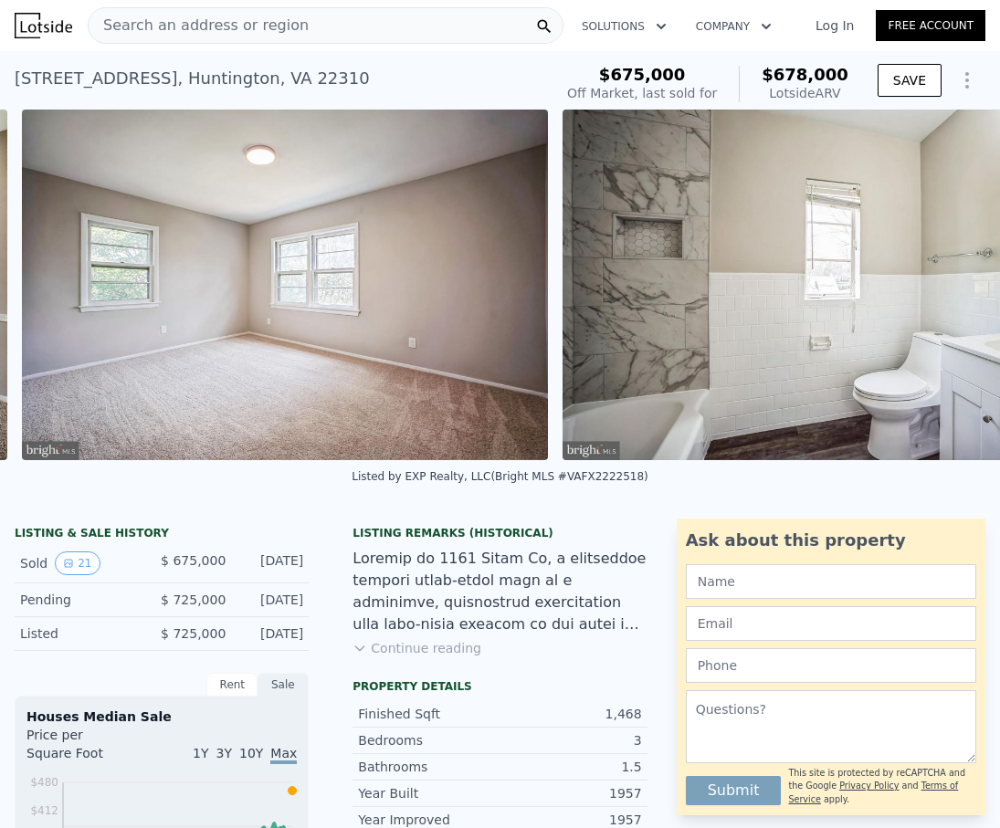
scroll to position [0, 10568]
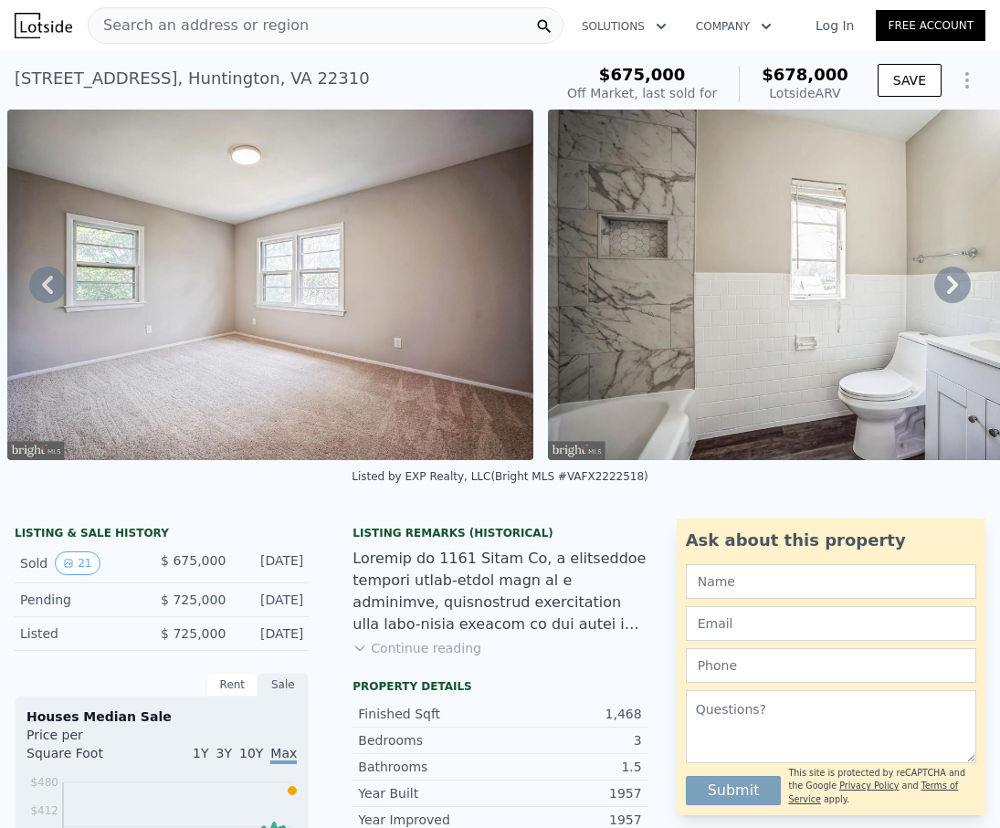
click at [956, 288] on icon at bounding box center [952, 285] width 37 height 37
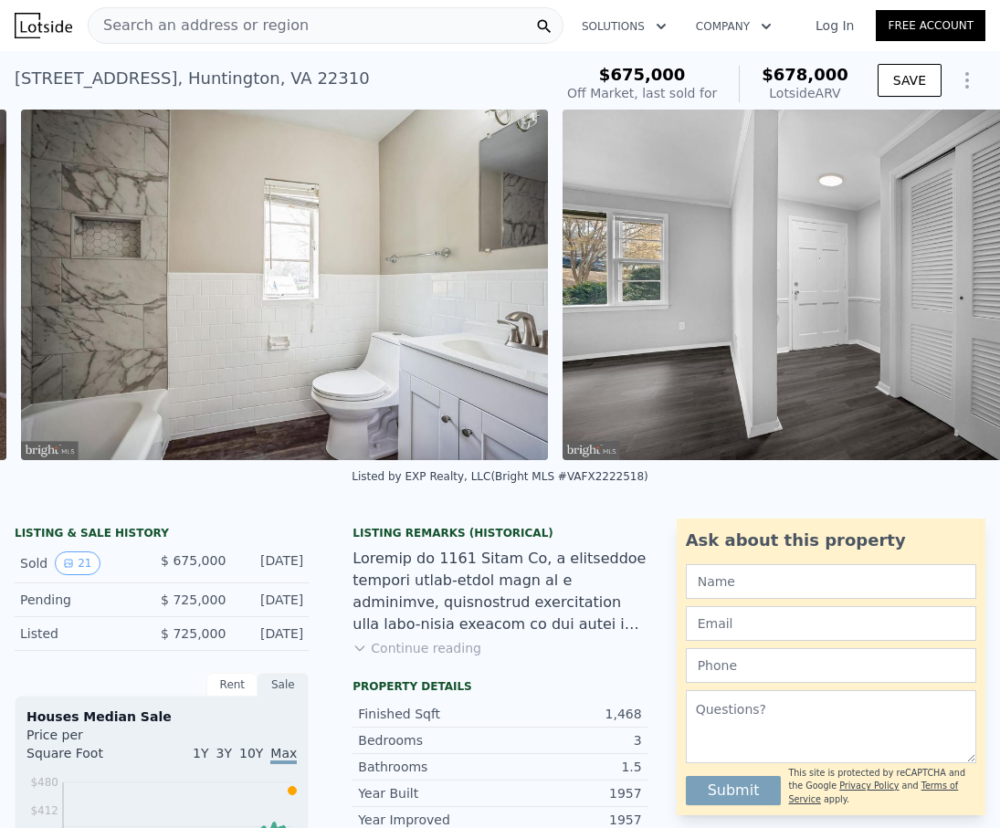
scroll to position [0, 11108]
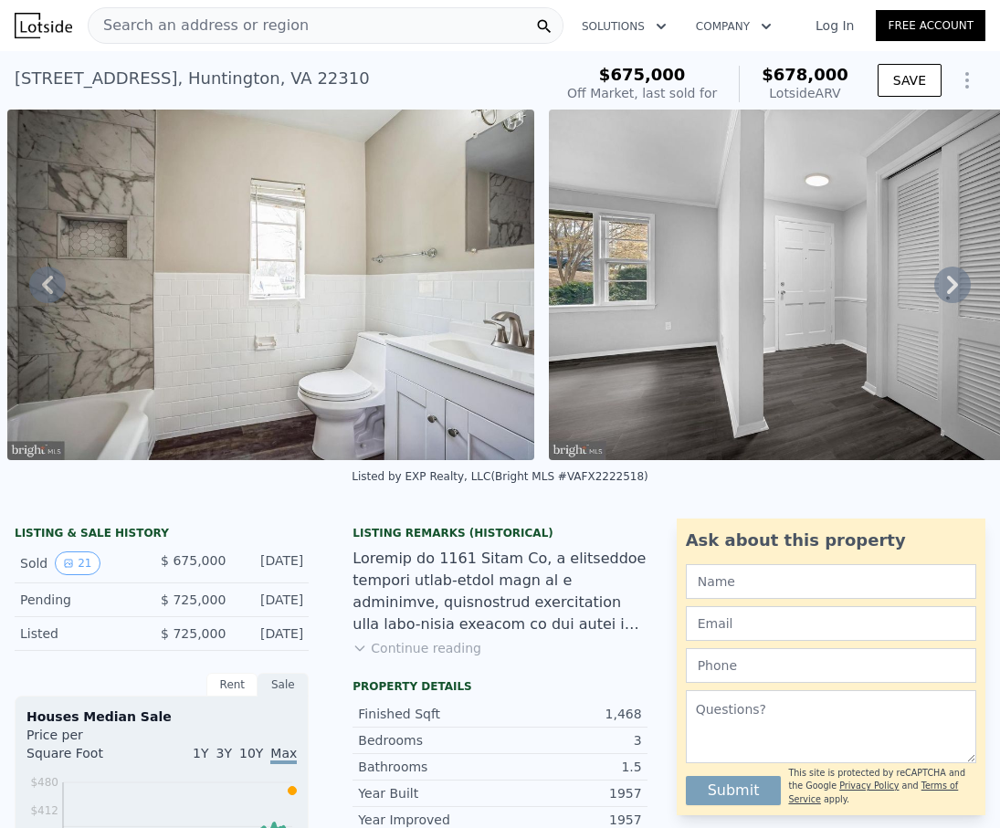
click at [956, 288] on icon at bounding box center [952, 285] width 37 height 37
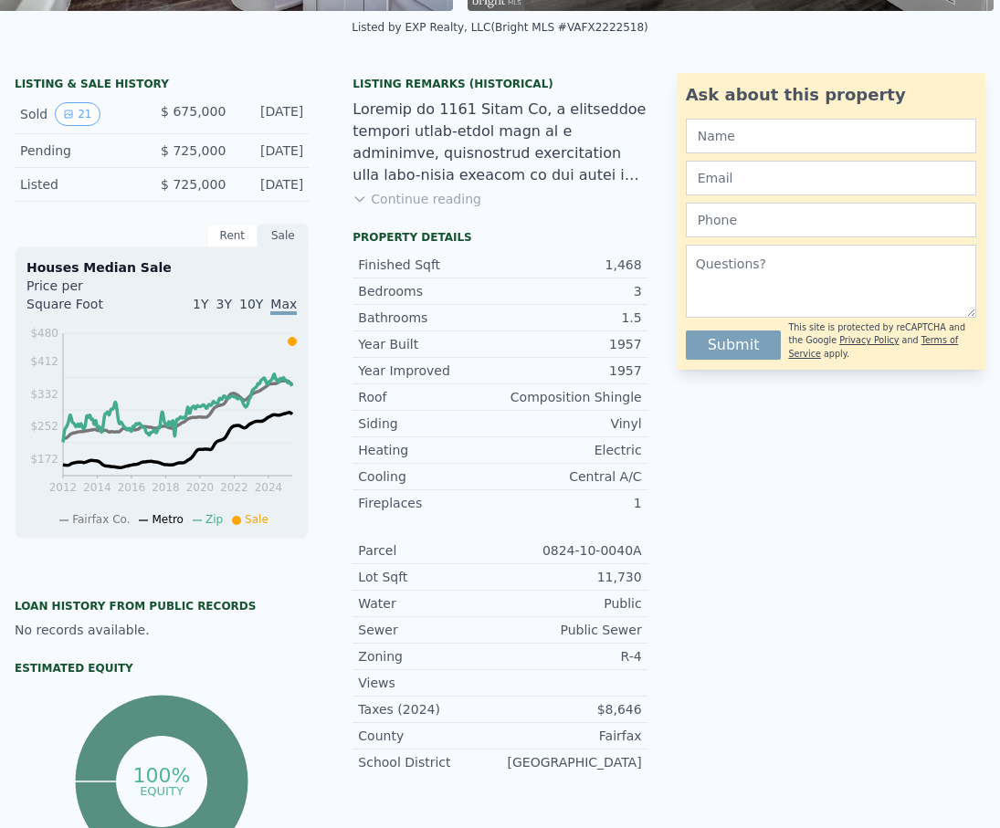
scroll to position [0, 0]
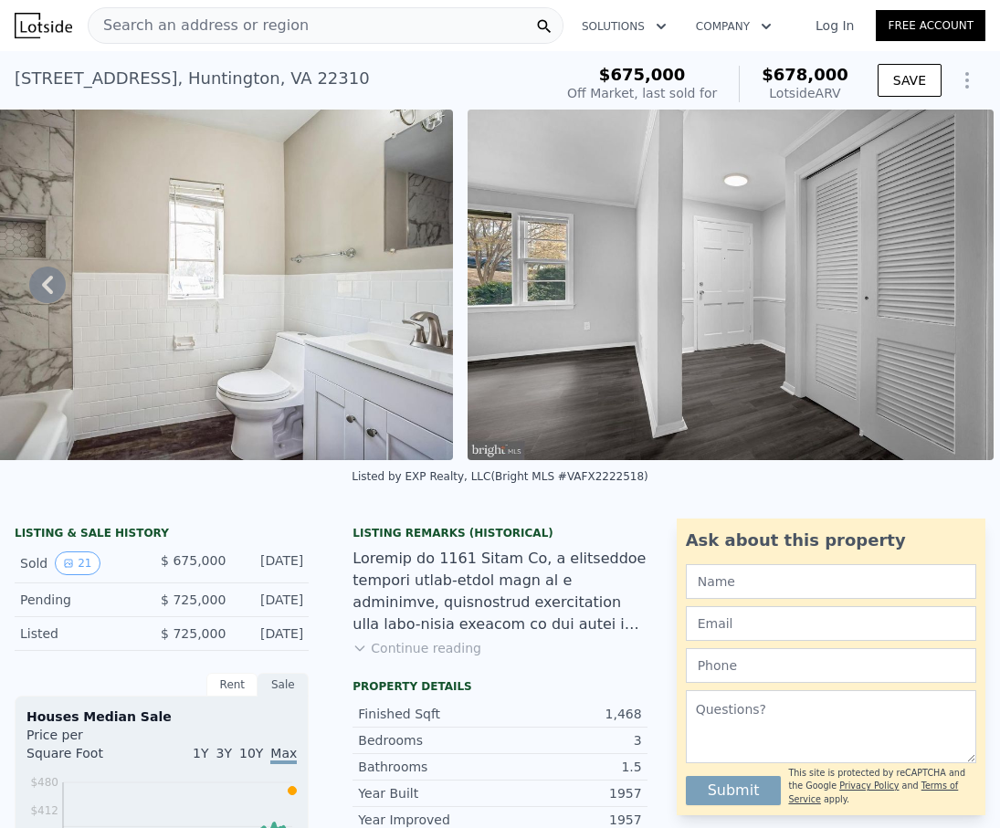
click at [259, 25] on span "Search an address or region" at bounding box center [199, 26] width 220 height 22
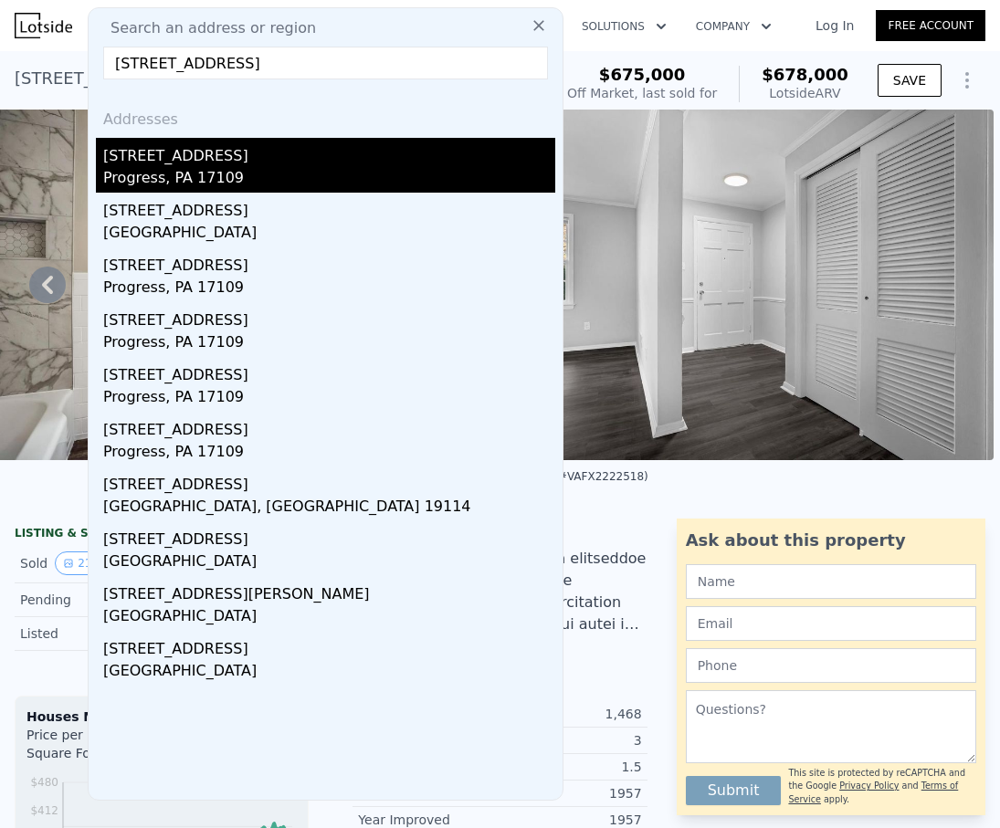
type input "[STREET_ADDRESS]"
click at [215, 173] on div "Progress, PA 17109" at bounding box center [329, 180] width 452 height 26
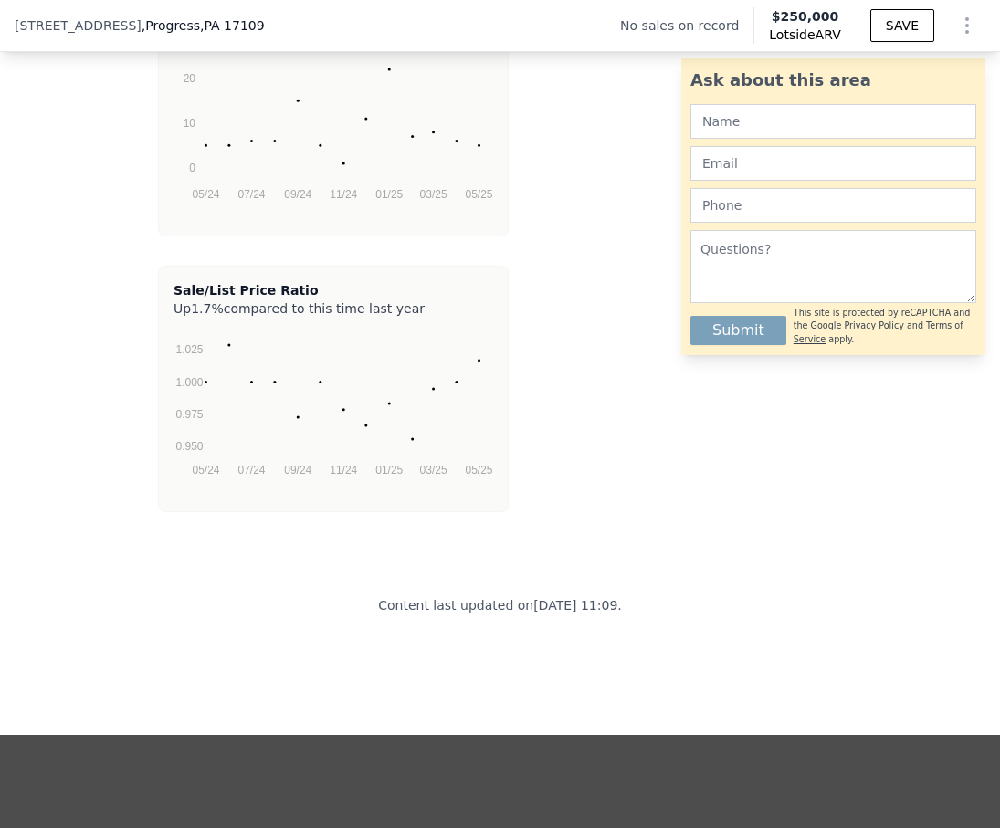
scroll to position [4131, 0]
